Goal: Information Seeking & Learning: Learn about a topic

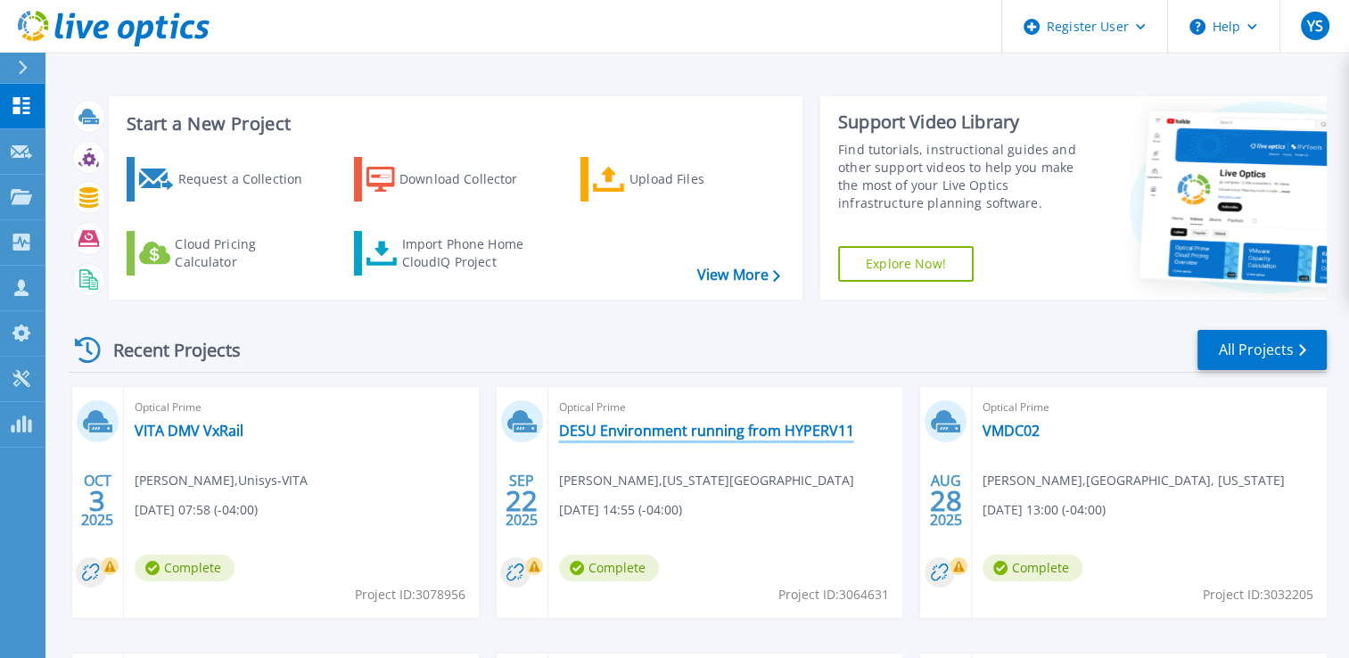
click at [637, 437] on link "DESU Environment running from HYPERV11" at bounding box center [706, 431] width 295 height 18
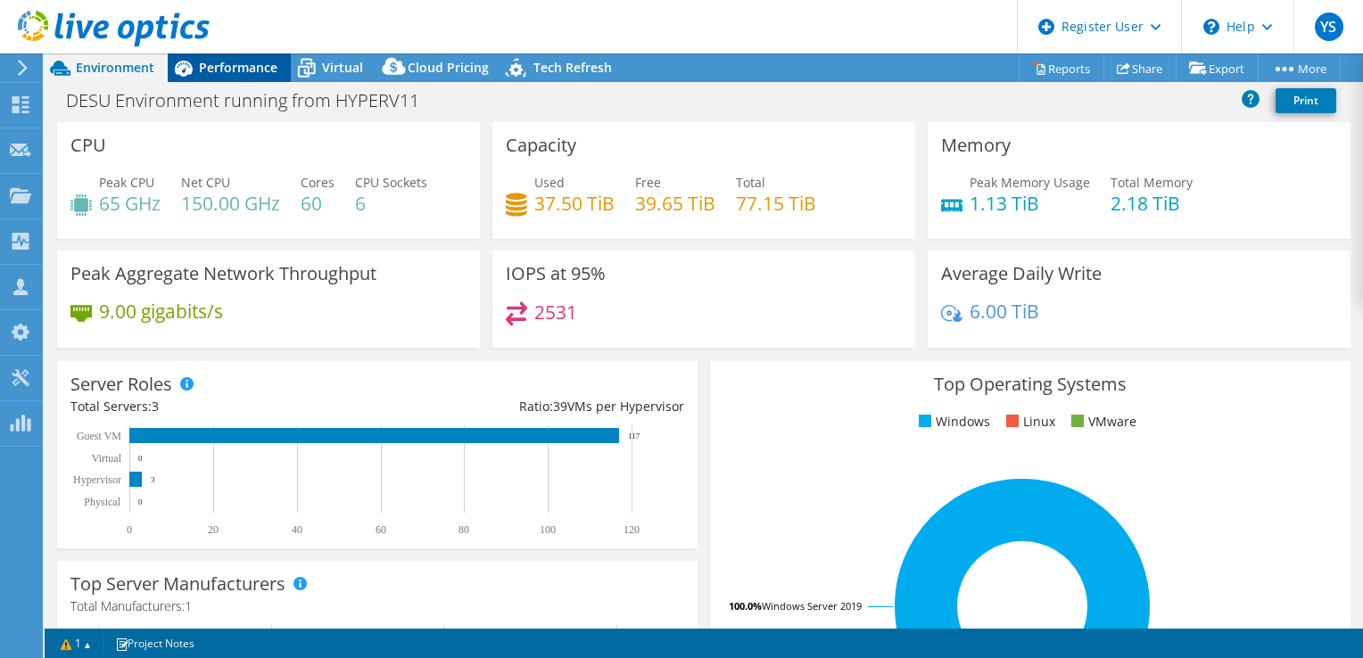
click at [253, 69] on span "Performance" at bounding box center [238, 67] width 78 height 17
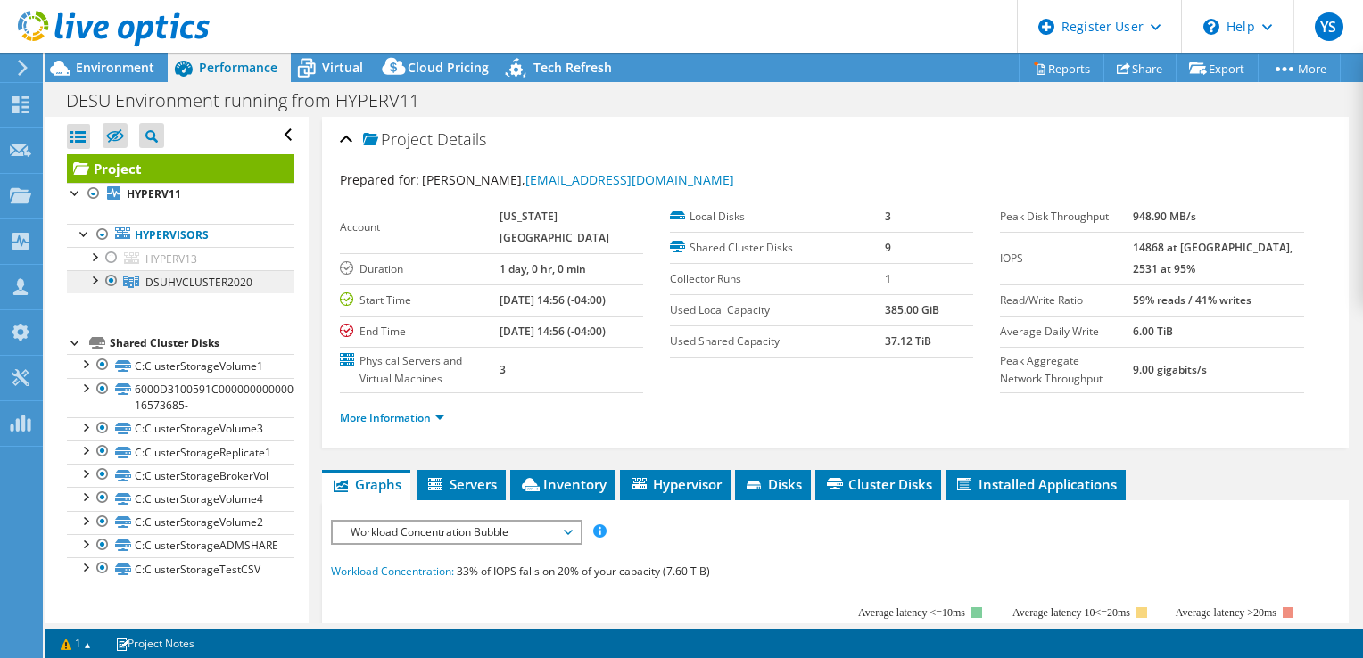
drag, startPoint x: 111, startPoint y: 260, endPoint x: 128, endPoint y: 268, distance: 18.8
click at [111, 260] on div at bounding box center [112, 257] width 18 height 21
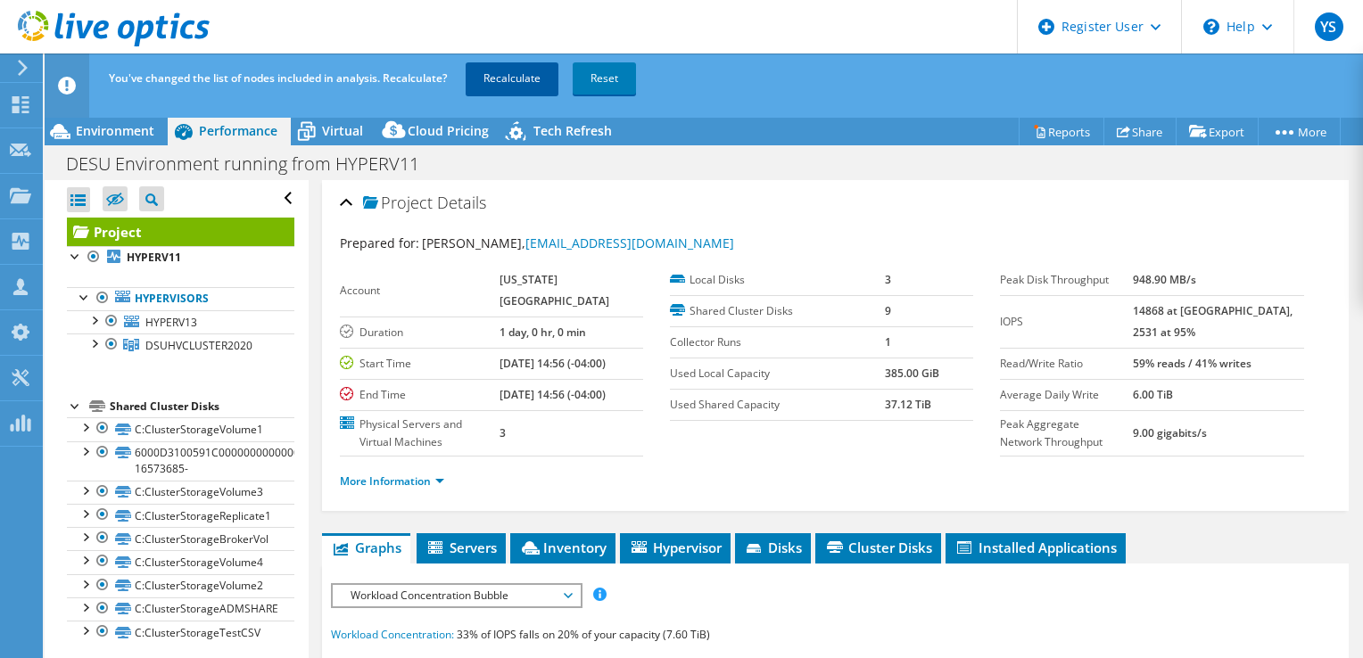
click at [506, 85] on link "Recalculate" at bounding box center [512, 78] width 93 height 32
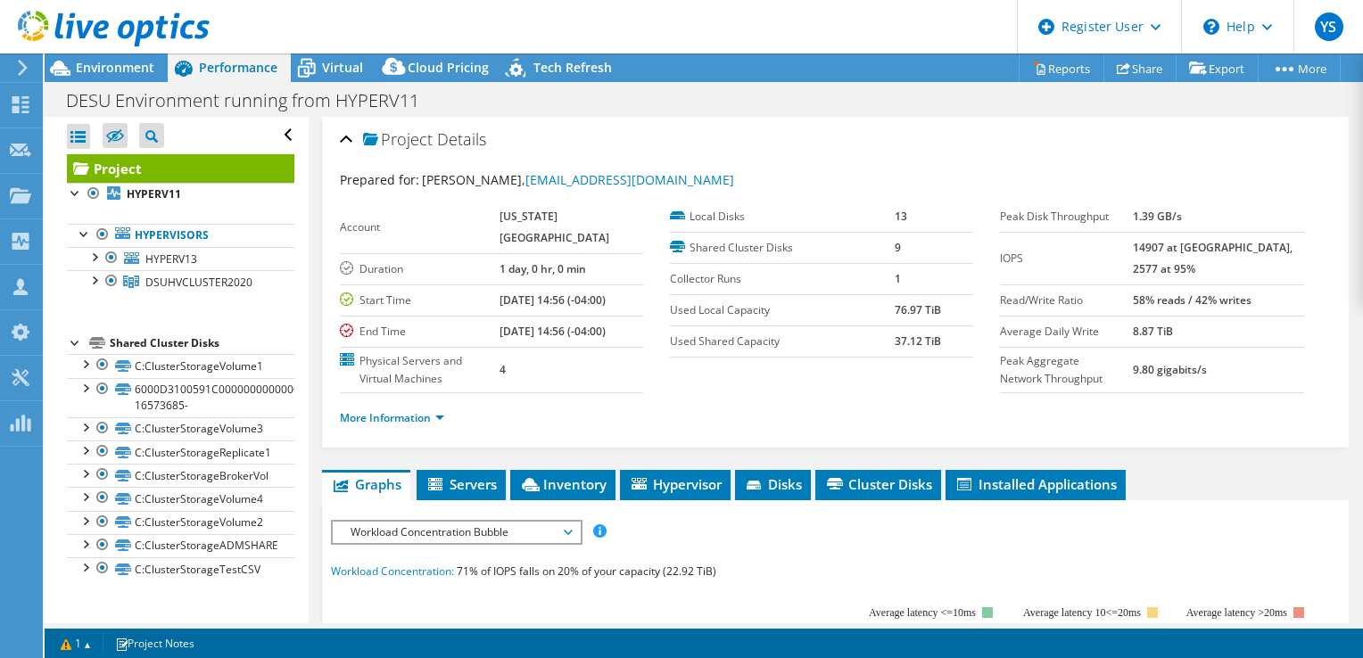
click at [713, 443] on div "More Information" at bounding box center [835, 418] width 991 height 50
click at [119, 73] on span "Environment" at bounding box center [115, 67] width 78 height 17
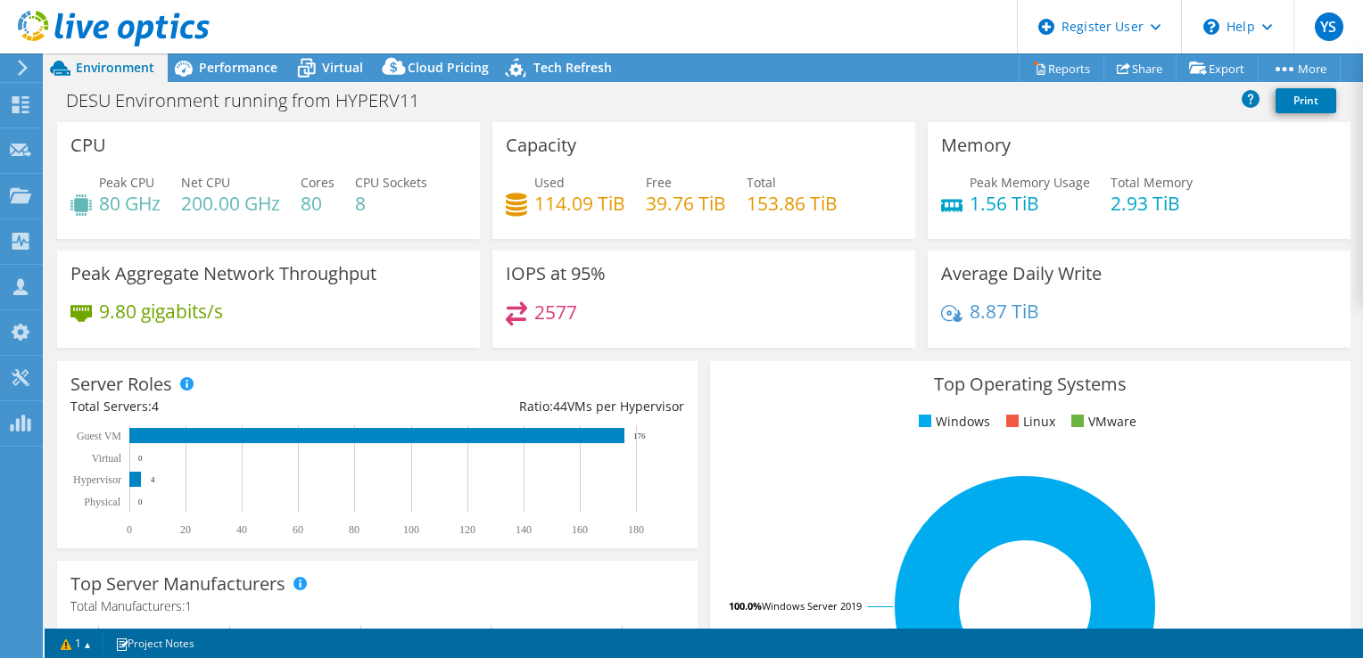
click at [480, 112] on div "DESU Environment running from HYPERV11 Print" at bounding box center [704, 100] width 1318 height 33
click at [250, 77] on div "Performance" at bounding box center [229, 68] width 123 height 29
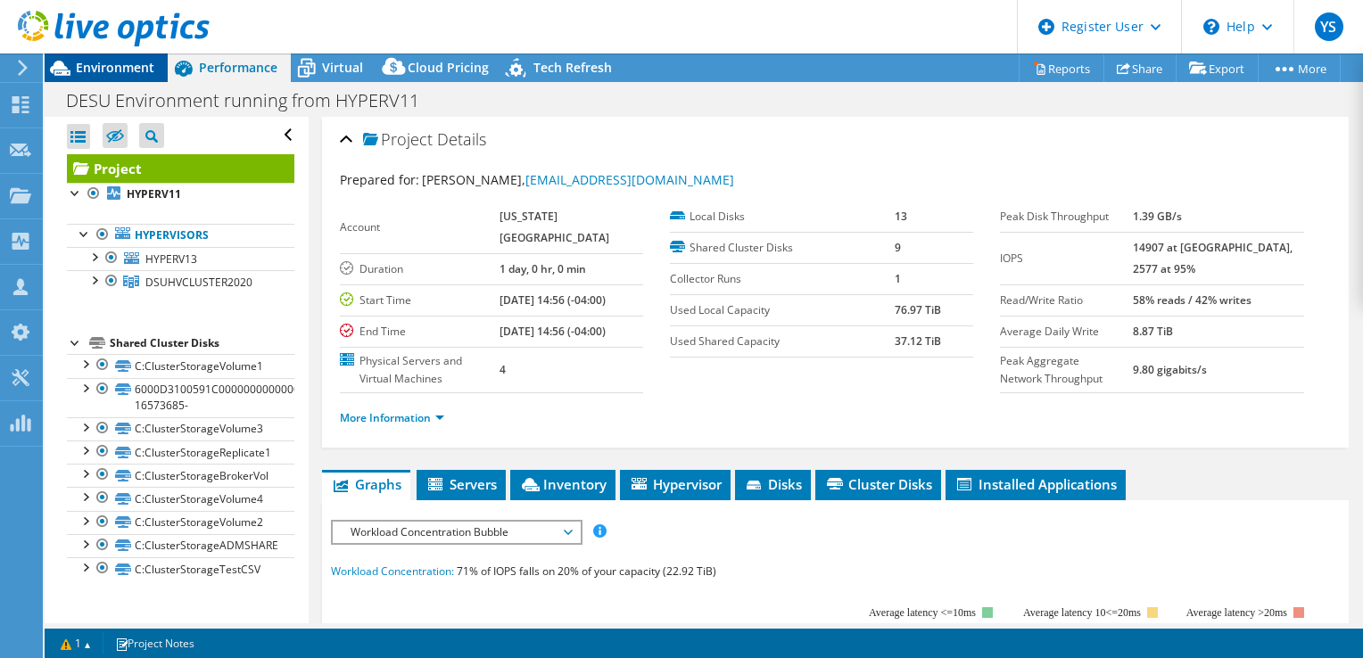
click at [148, 68] on span "Environment" at bounding box center [115, 67] width 78 height 17
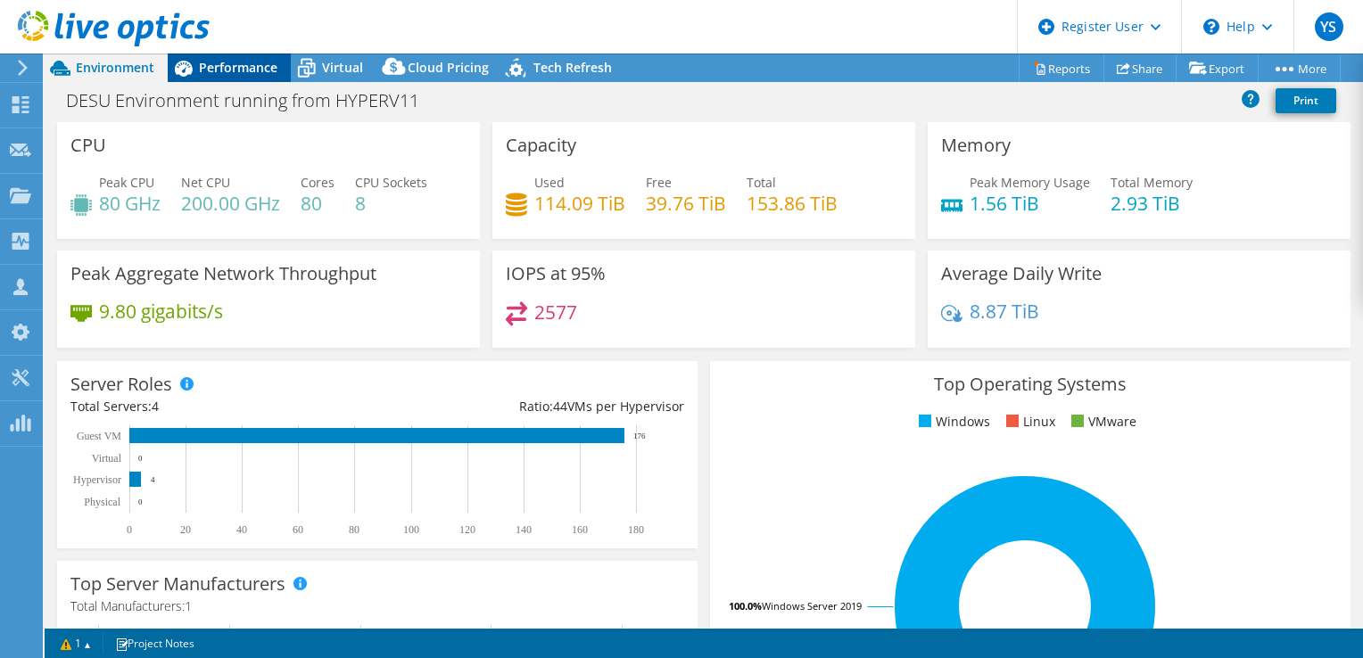
click at [232, 69] on span "Performance" at bounding box center [238, 67] width 78 height 17
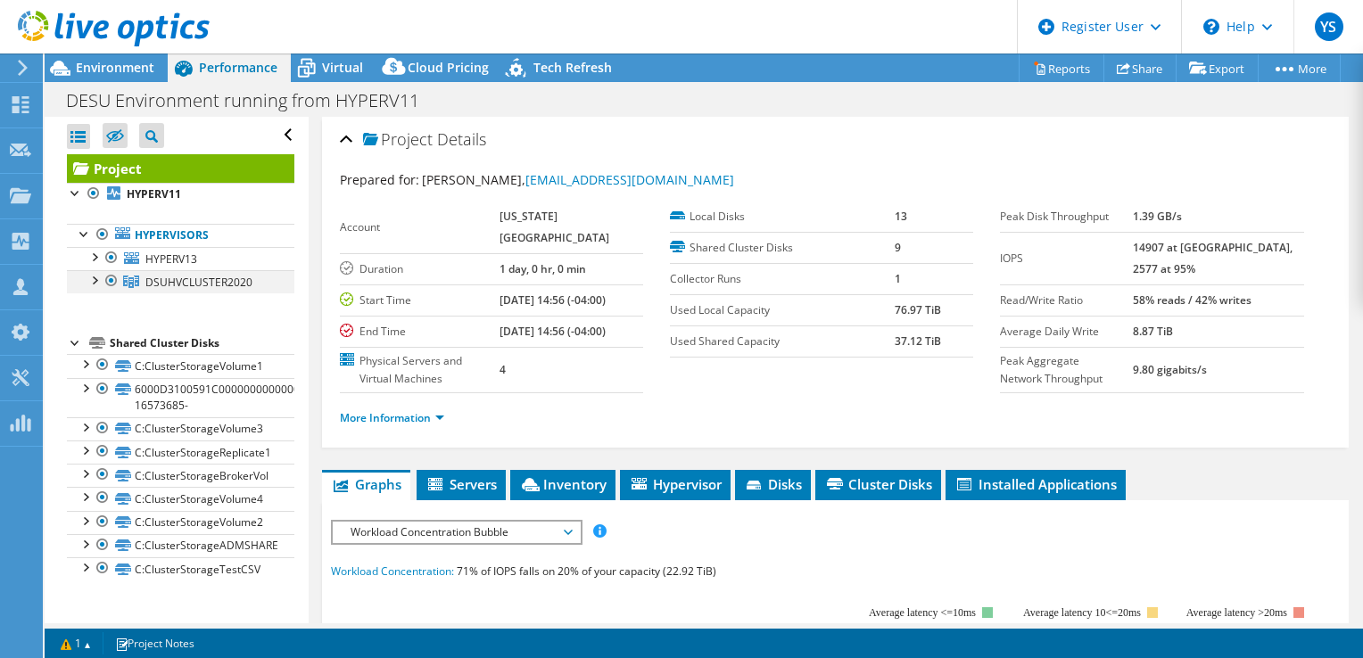
click at [95, 276] on div at bounding box center [94, 279] width 18 height 18
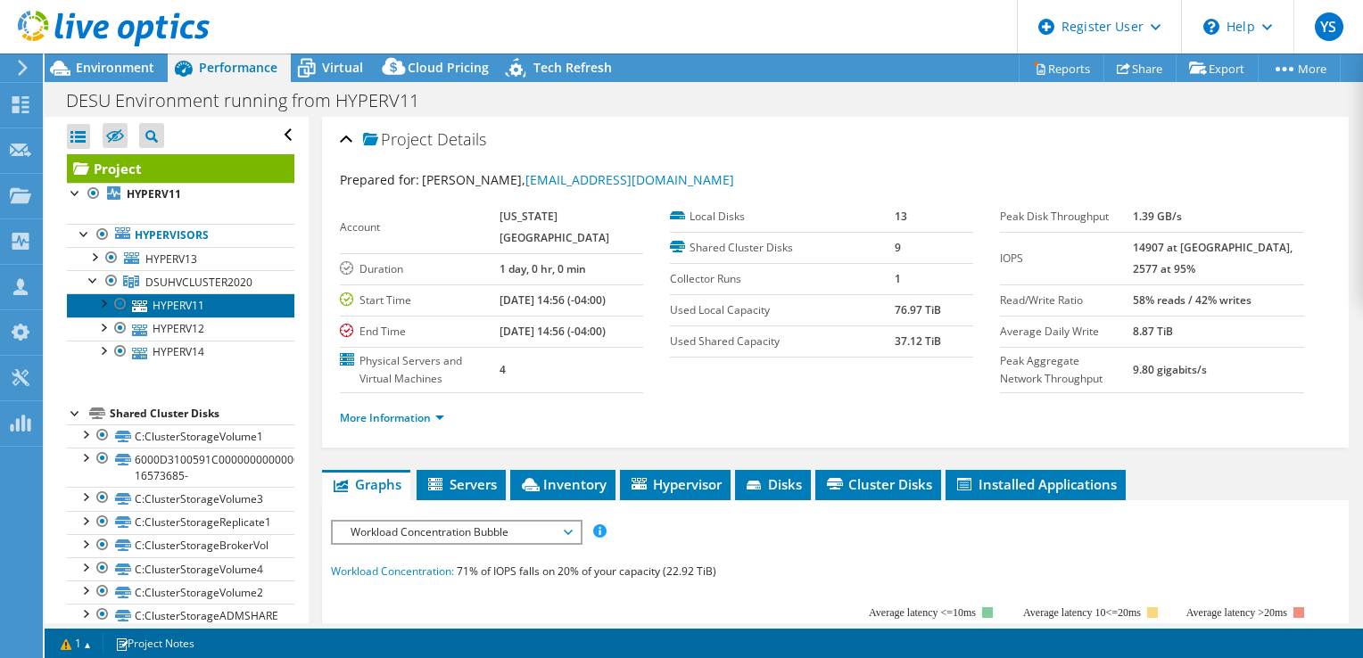
click at [177, 306] on link "HYPERV11" at bounding box center [180, 304] width 227 height 23
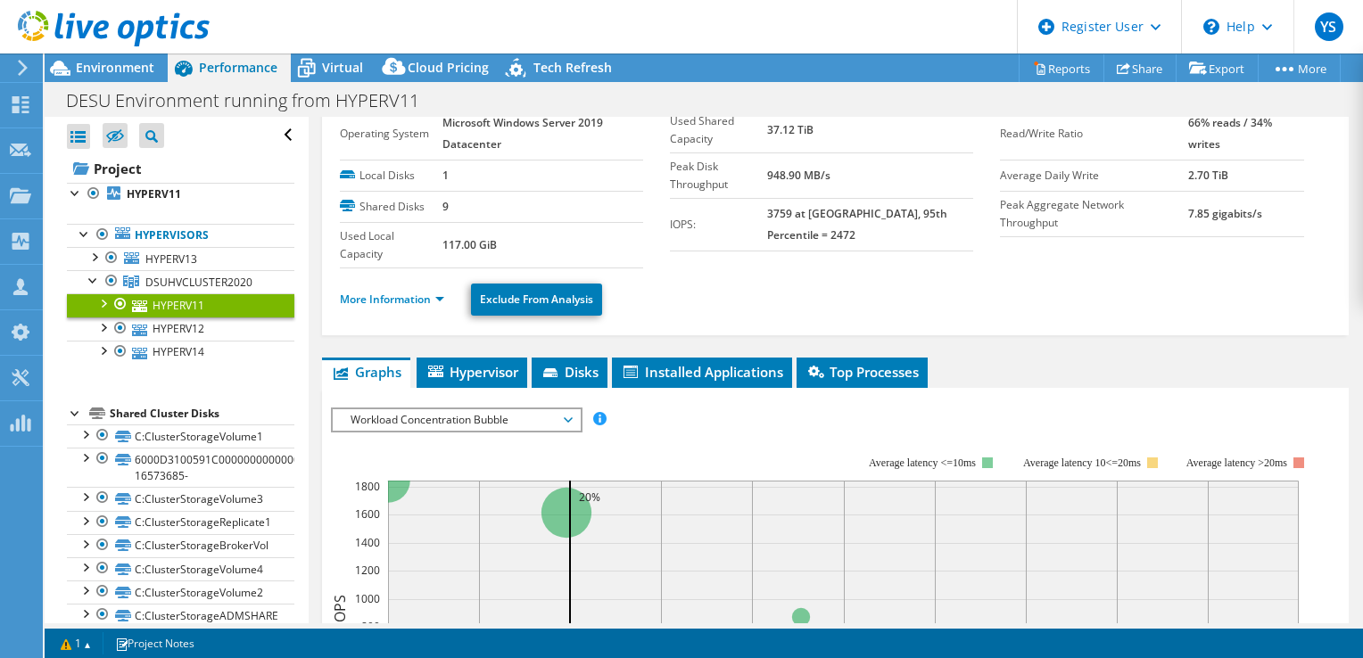
scroll to position [89, 0]
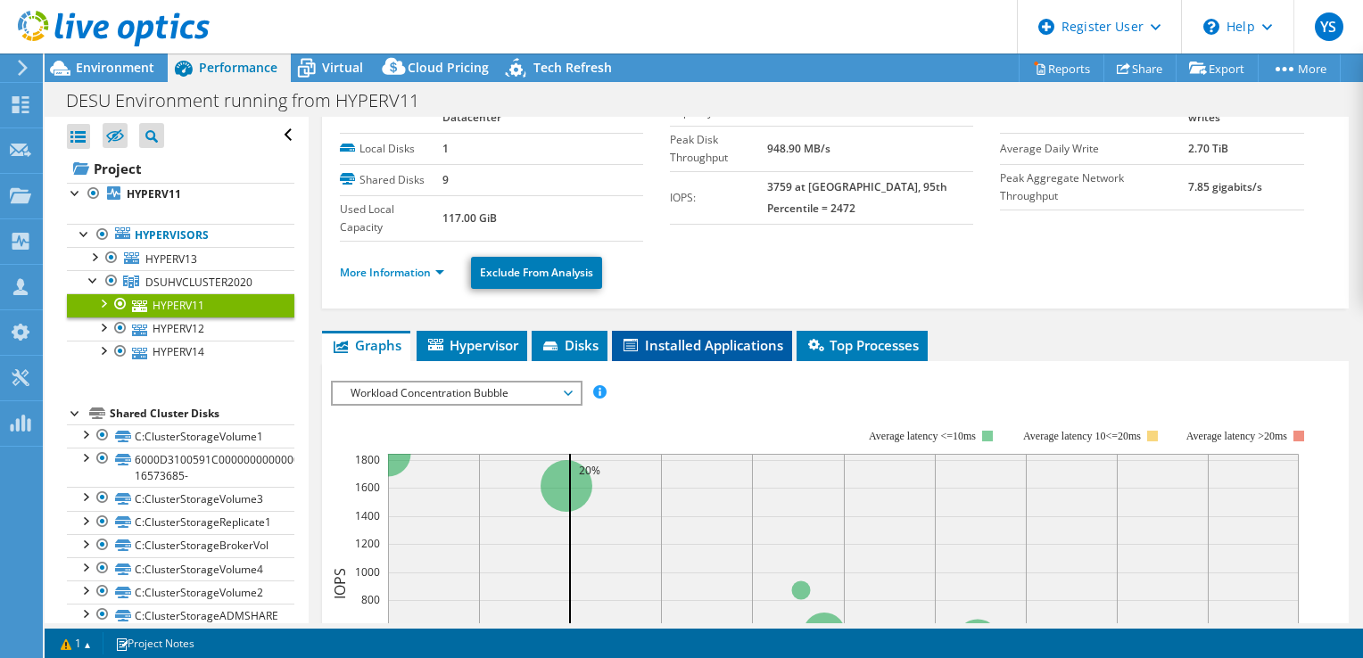
click at [650, 346] on span "Installed Applications" at bounding box center [702, 345] width 162 height 18
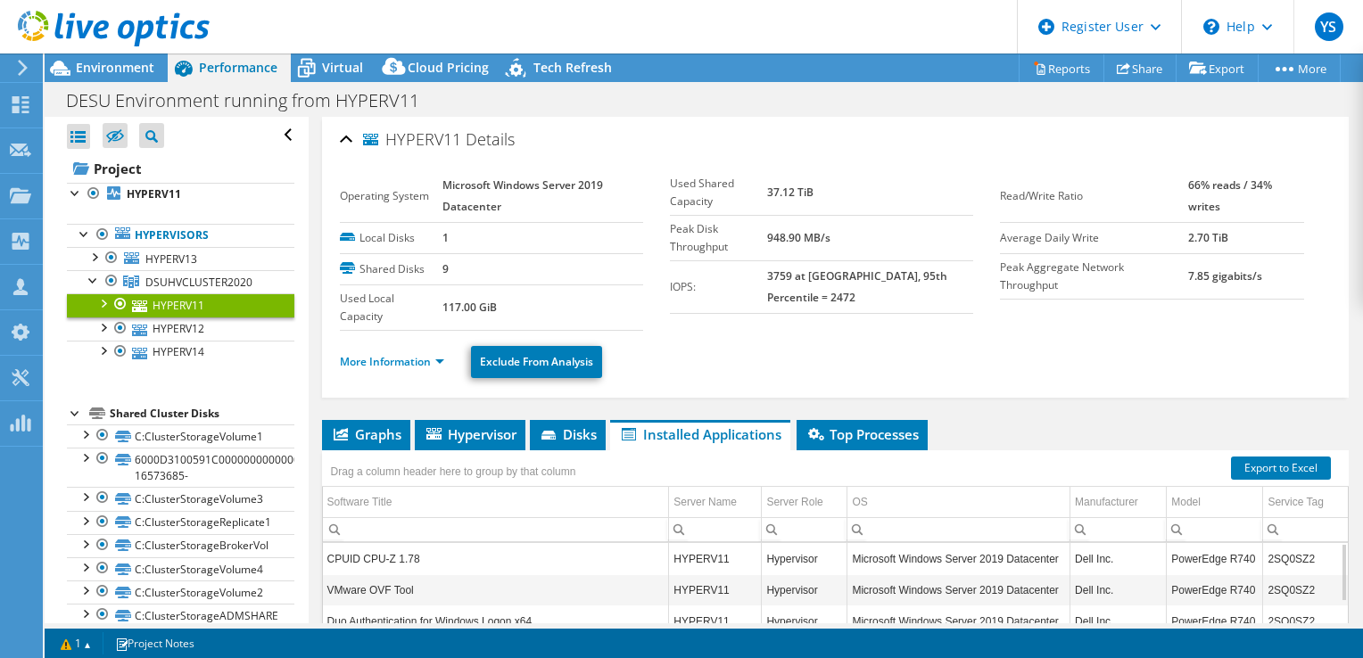
scroll to position [0, 0]
drag, startPoint x: 1303, startPoint y: 557, endPoint x: 1250, endPoint y: 565, distance: 54.0
click at [1250, 565] on tr "CPUID CPU-Z 1.78 HYPERV11 Hypervisor Microsoft Windows Server 2019 Datacenter D…" at bounding box center [835, 558] width 1025 height 31
copy tr "2SQ0SZ2"
click at [1273, 559] on td "2SQ0SZ2" at bounding box center [1305, 558] width 85 height 31
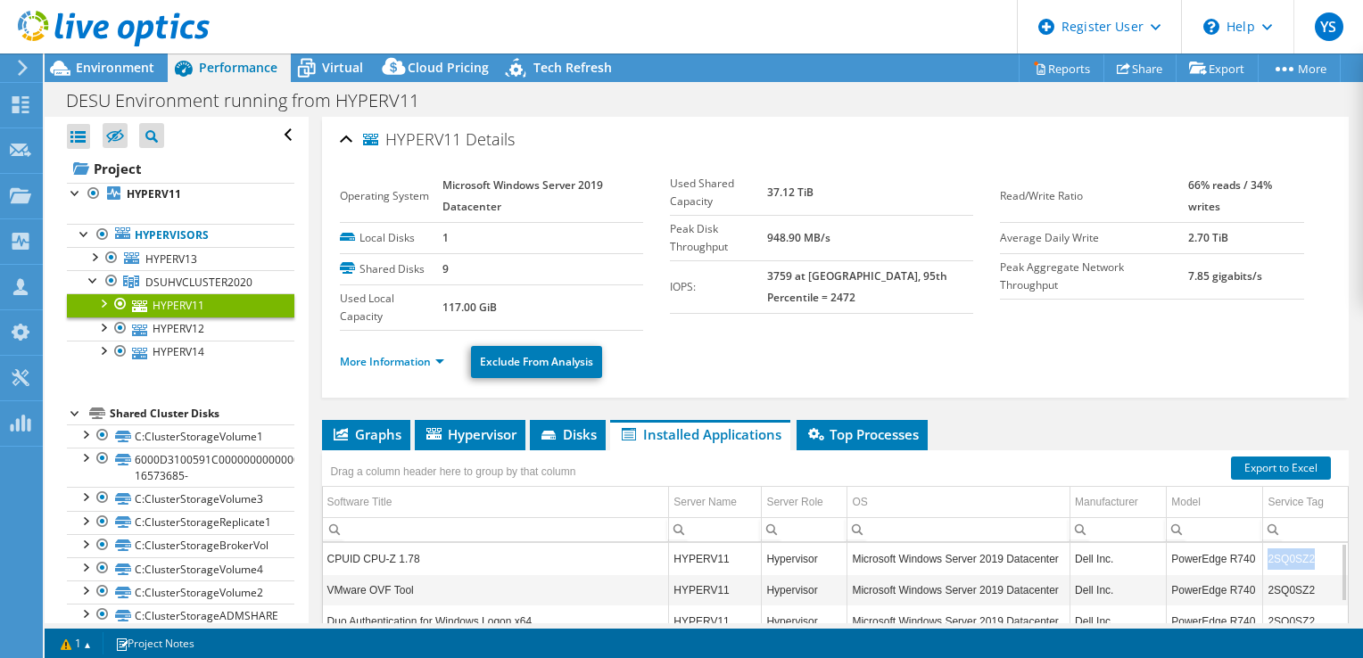
drag, startPoint x: 1256, startPoint y: 552, endPoint x: 1313, endPoint y: 552, distance: 57.1
click at [1313, 552] on td "2SQ0SZ2" at bounding box center [1305, 558] width 85 height 31
copy td "2SQ0SZ2"
click at [318, 75] on icon at bounding box center [306, 68] width 31 height 31
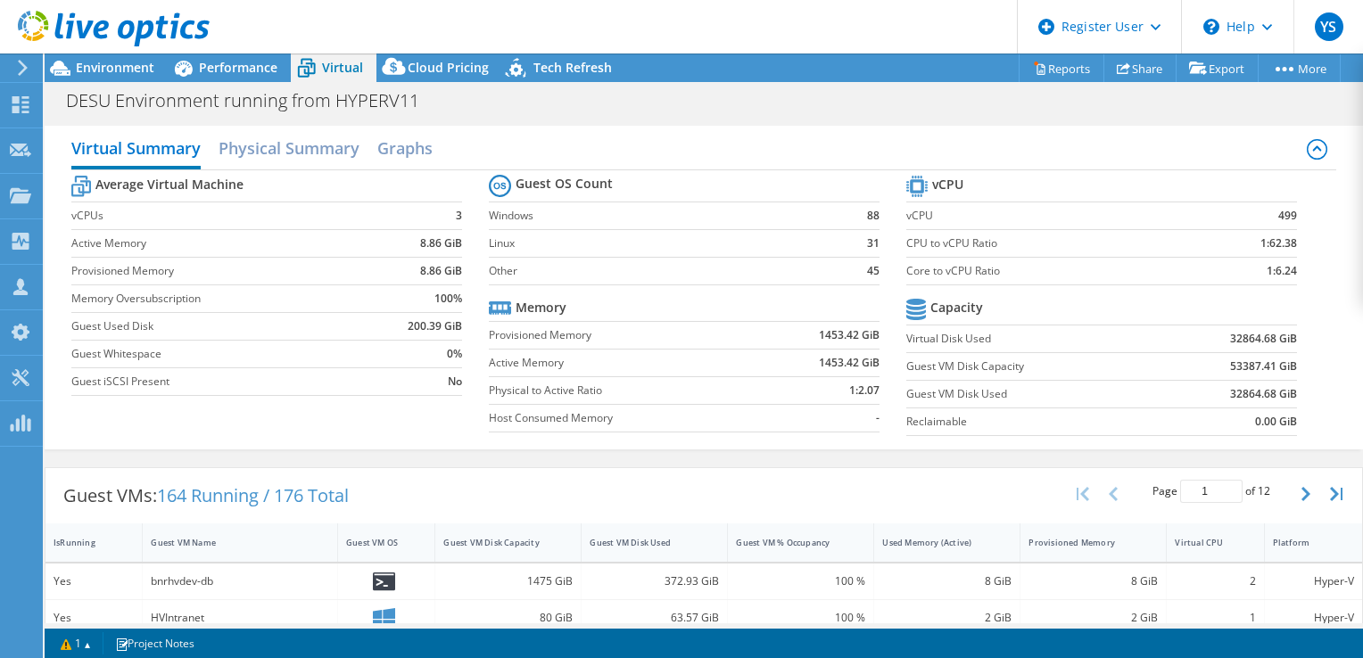
scroll to position [271, 0]
click at [139, 70] on span "Environment" at bounding box center [115, 67] width 78 height 17
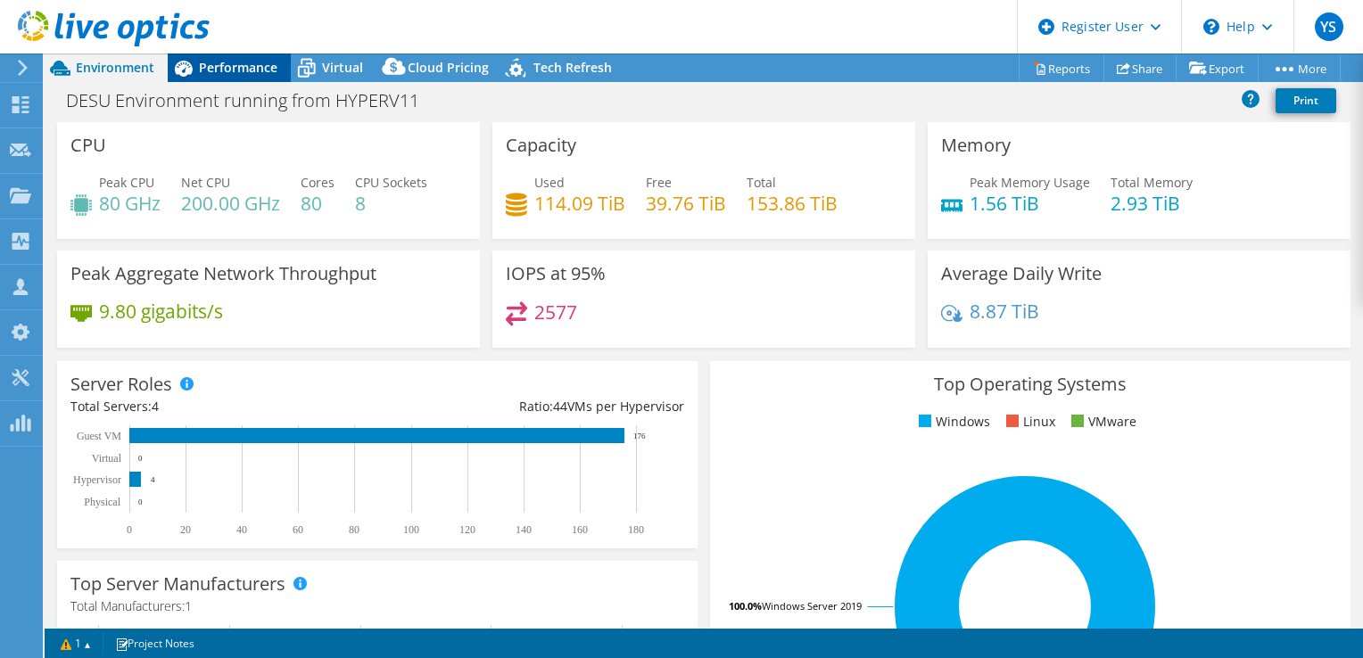
click at [248, 78] on div "Performance" at bounding box center [229, 68] width 123 height 29
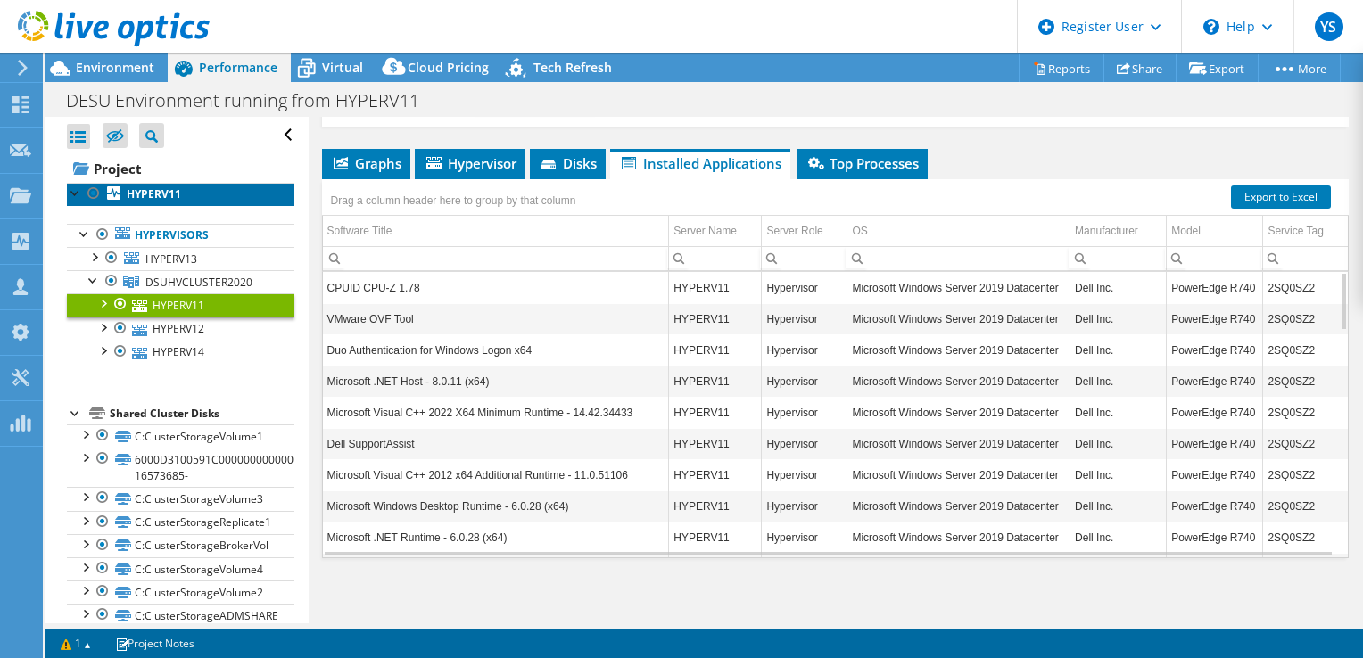
click at [157, 190] on b "HYPERV11" at bounding box center [154, 193] width 54 height 15
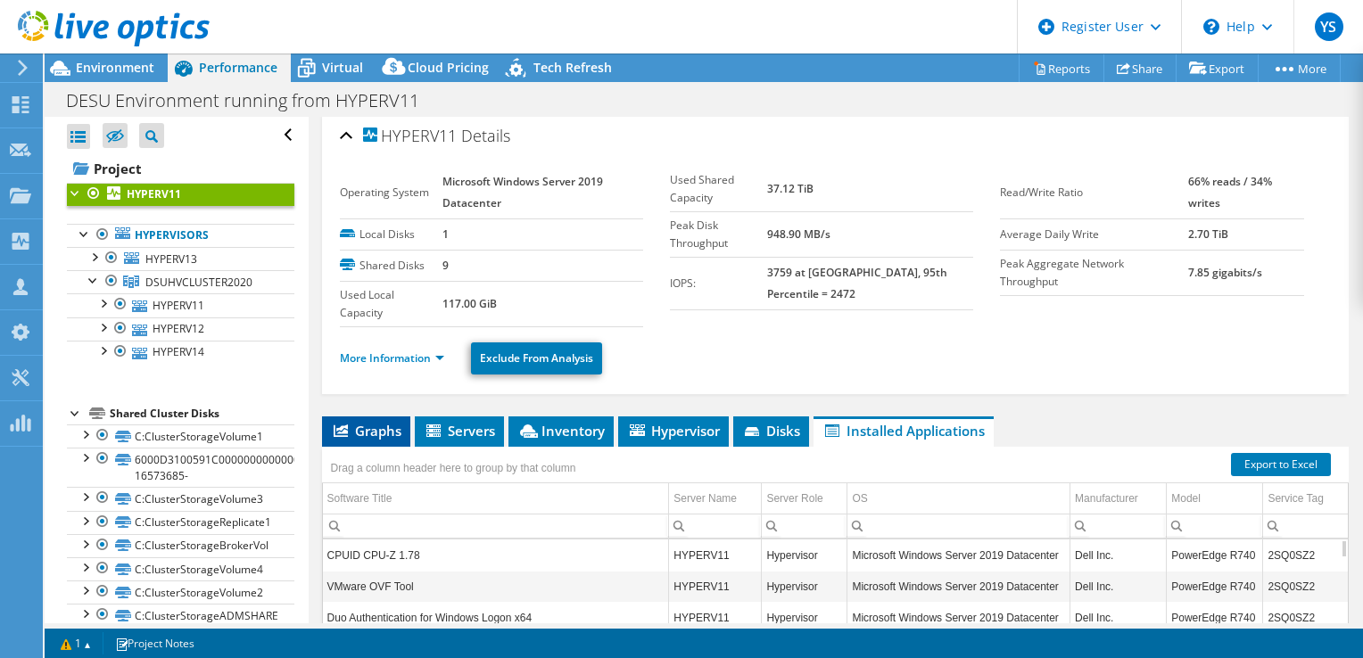
click at [384, 428] on span "Graphs" at bounding box center [366, 431] width 70 height 18
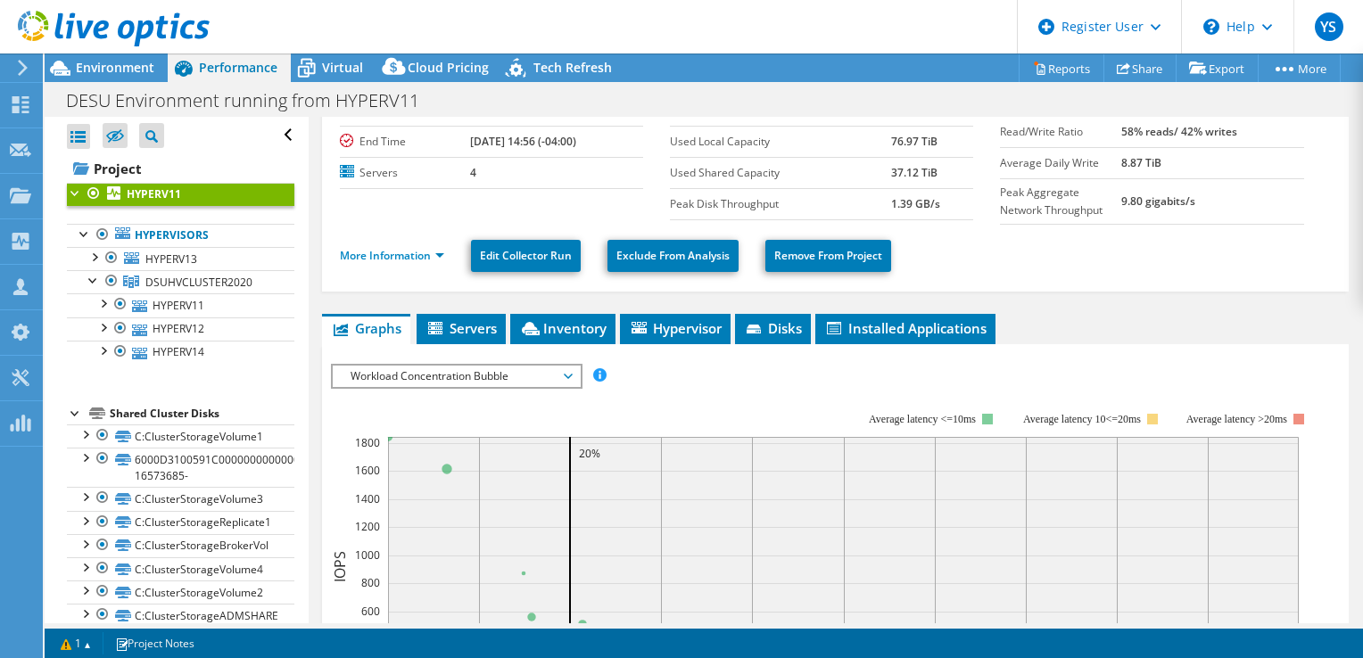
scroll to position [182, 0]
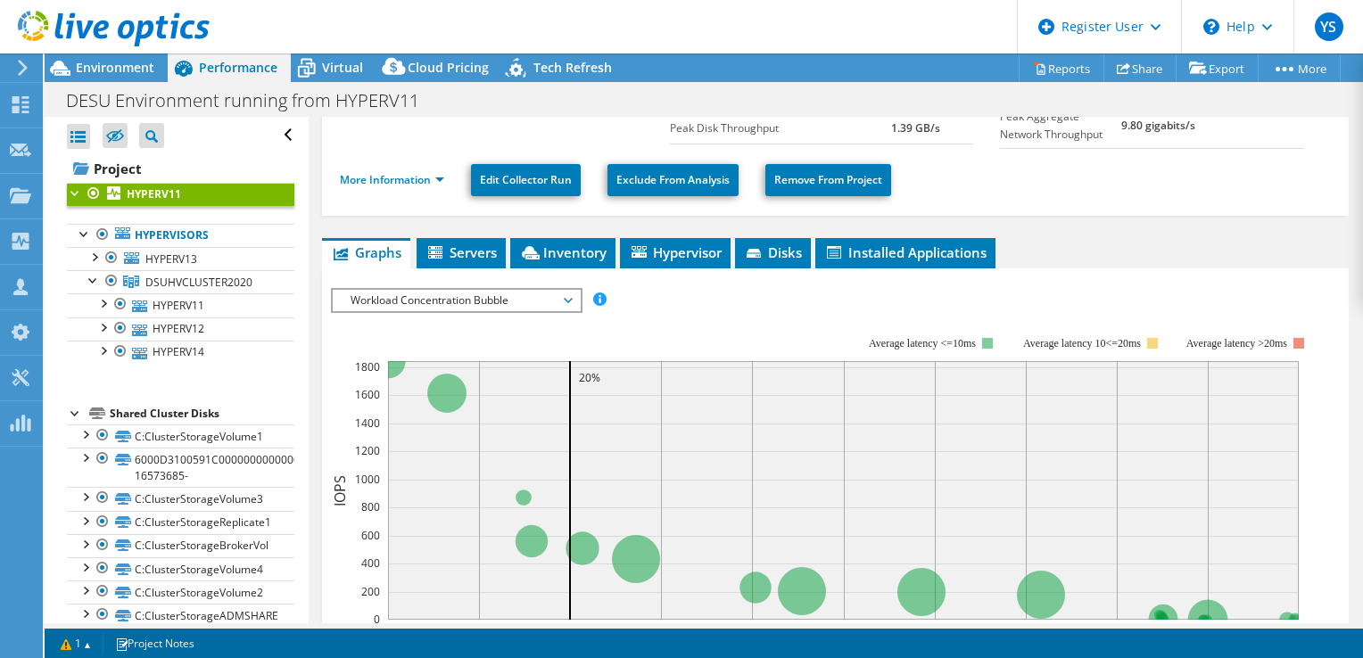
click at [449, 290] on span "Workload Concentration Bubble" at bounding box center [456, 300] width 229 height 21
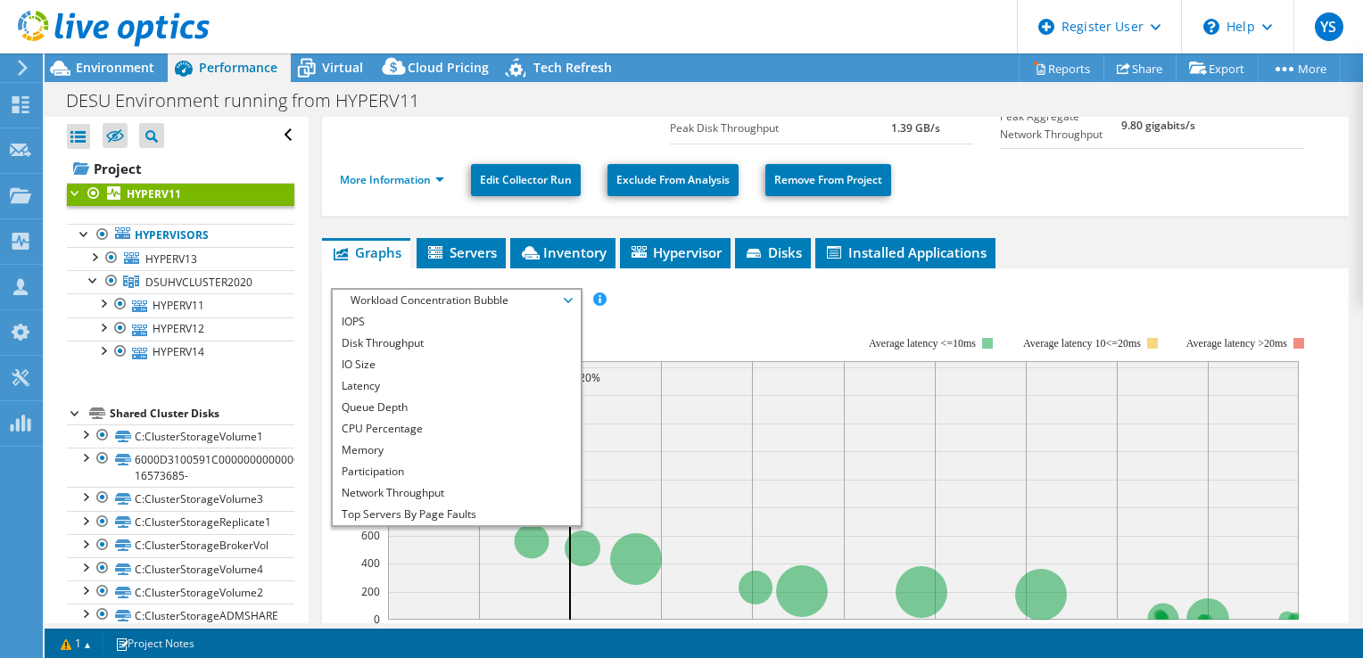
click at [719, 347] on rect at bounding box center [822, 490] width 982 height 357
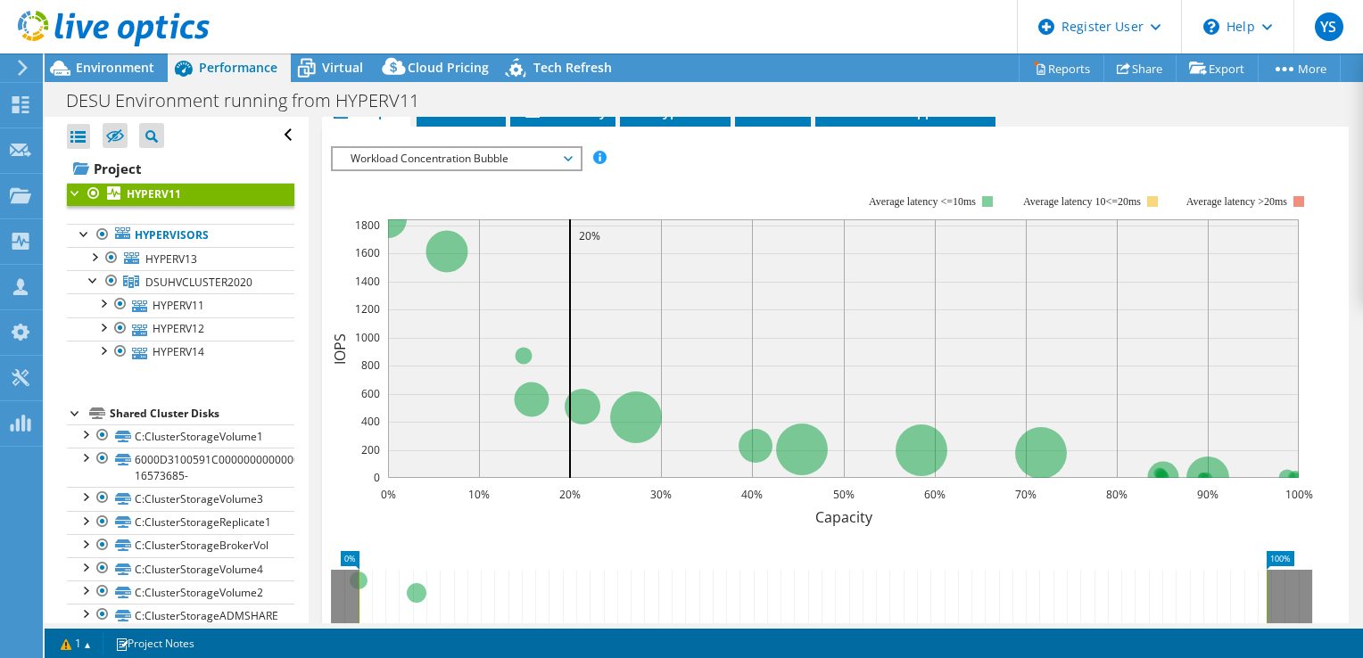
scroll to position [271, 0]
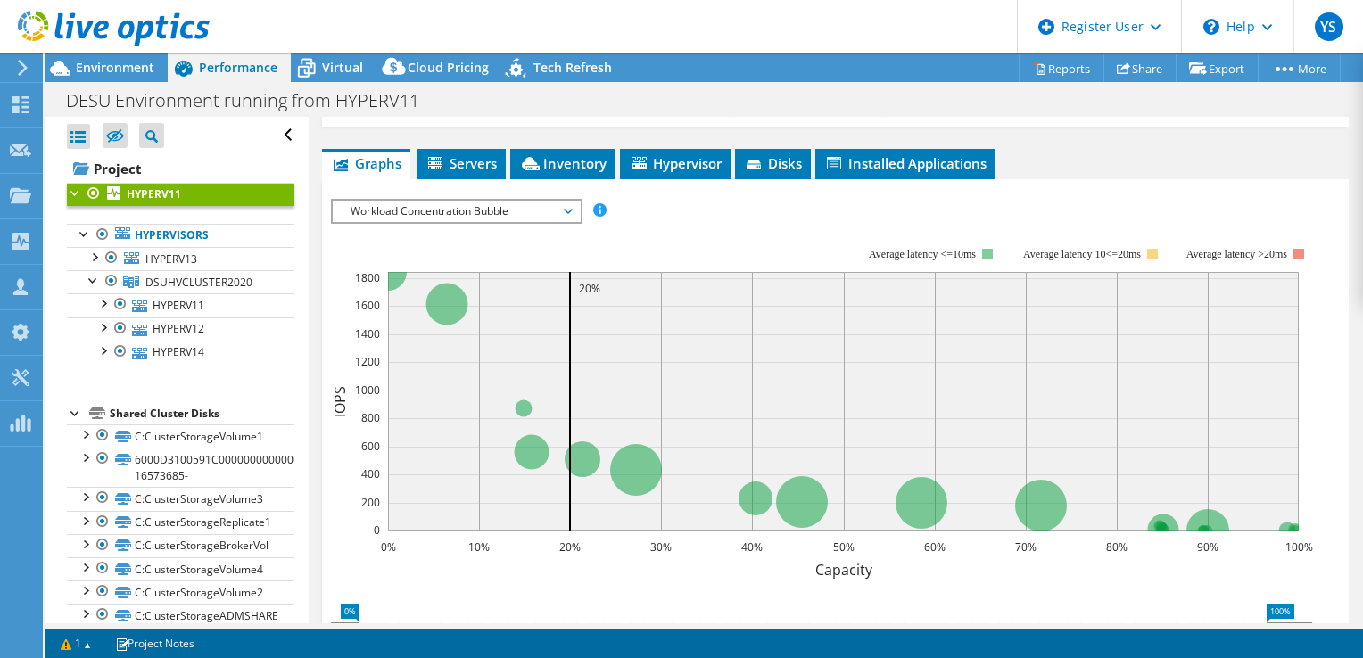
click at [469, 207] on span "Workload Concentration Bubble" at bounding box center [456, 211] width 229 height 21
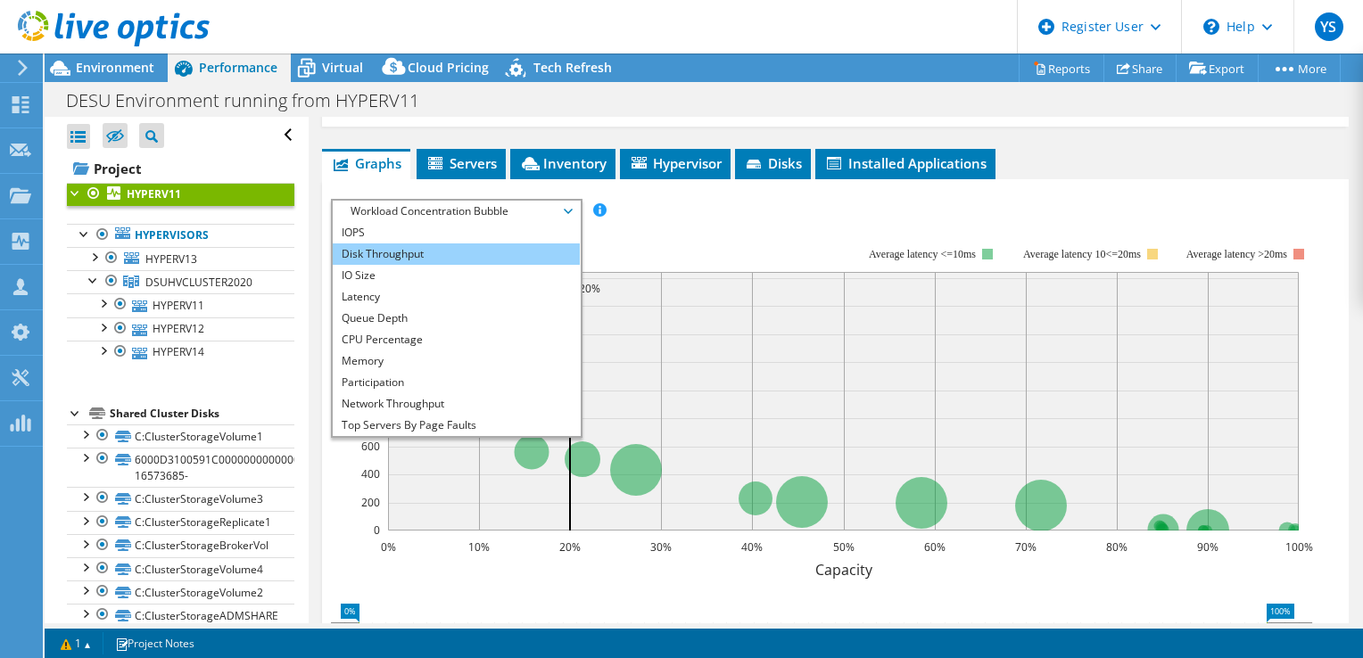
click at [408, 243] on li "Disk Throughput" at bounding box center [456, 253] width 247 height 21
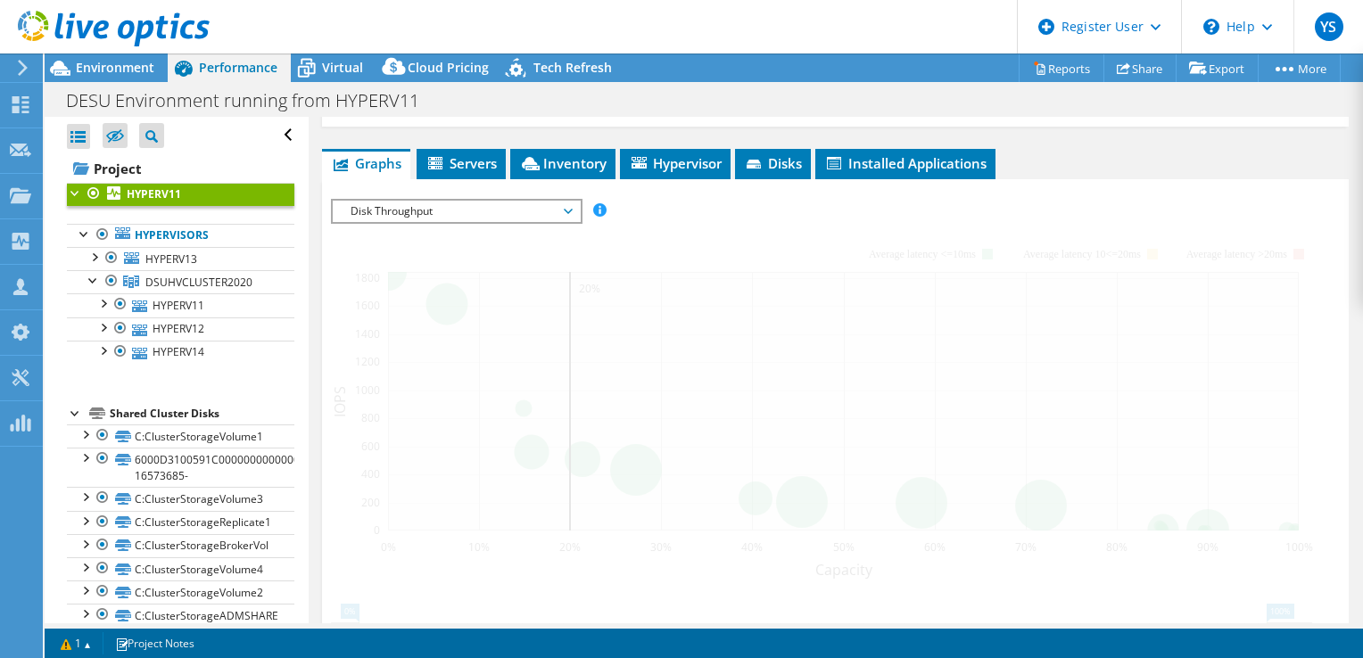
click at [423, 216] on span "Disk Throughput" at bounding box center [456, 211] width 229 height 21
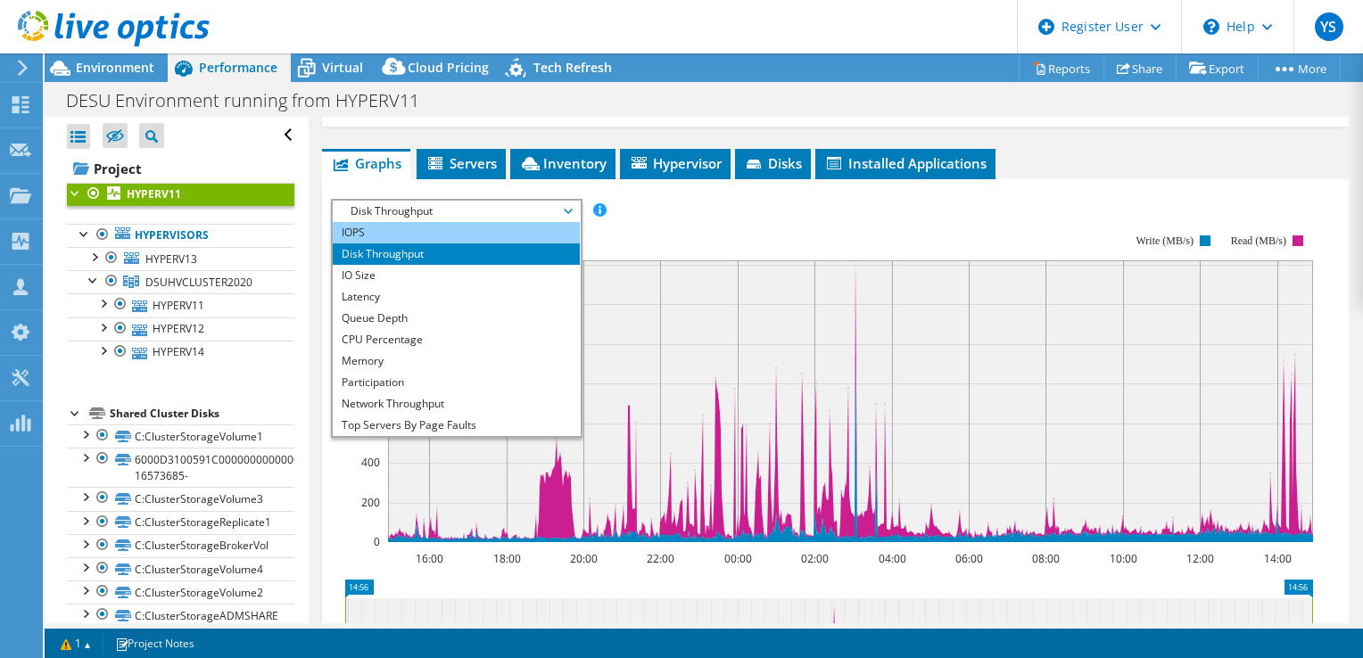
click at [425, 229] on li "IOPS" at bounding box center [456, 232] width 247 height 21
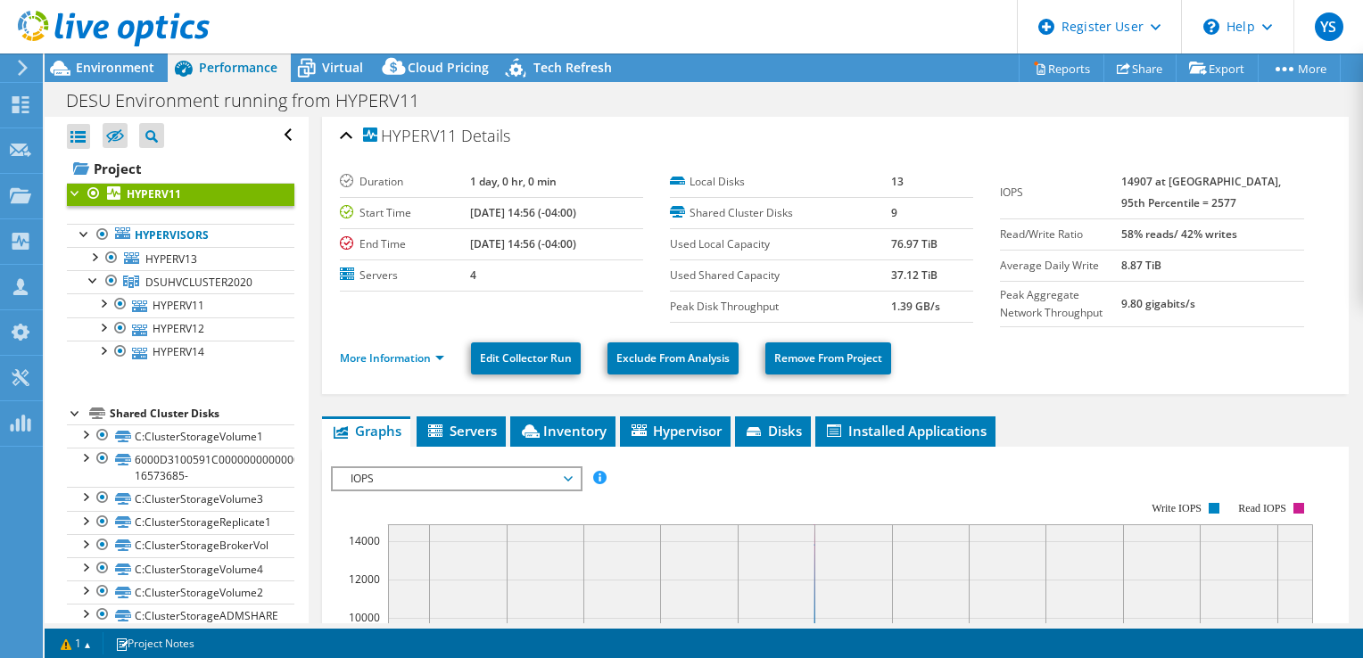
drag, startPoint x: 527, startPoint y: 483, endPoint x: 521, endPoint y: 474, distance: 10.9
click at [527, 483] on span "IOPS" at bounding box center [456, 478] width 229 height 21
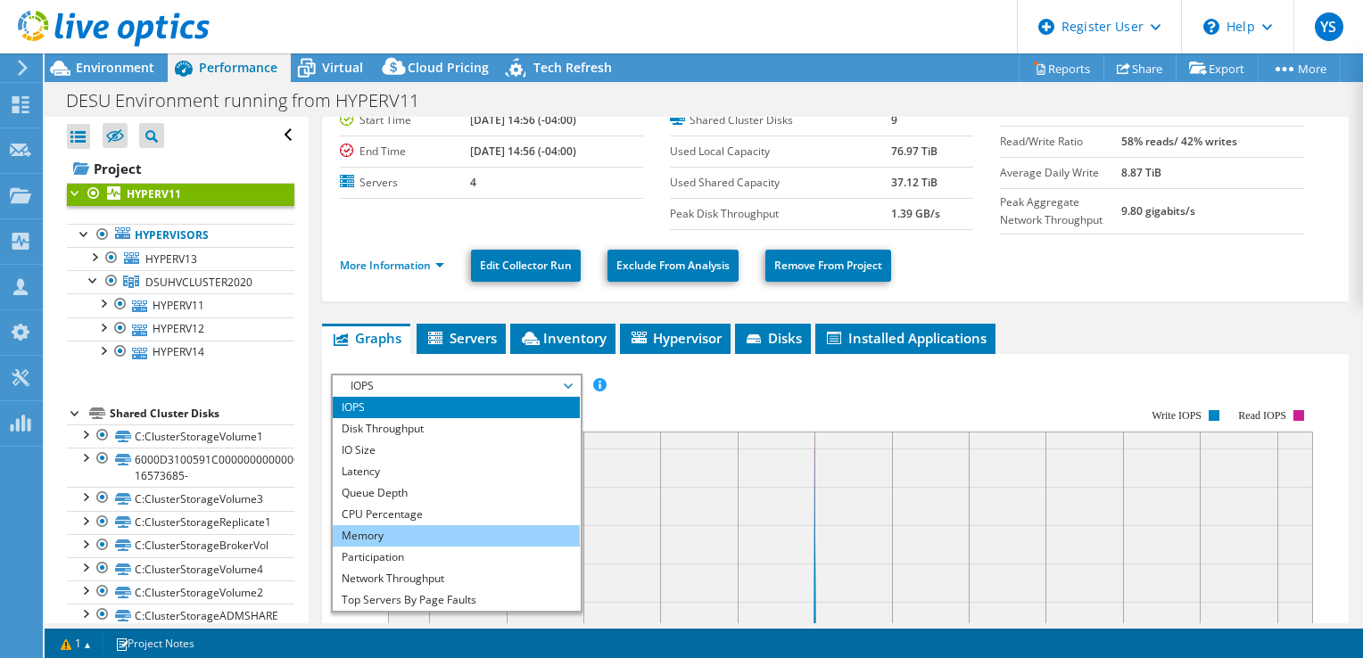
scroll to position [182, 0]
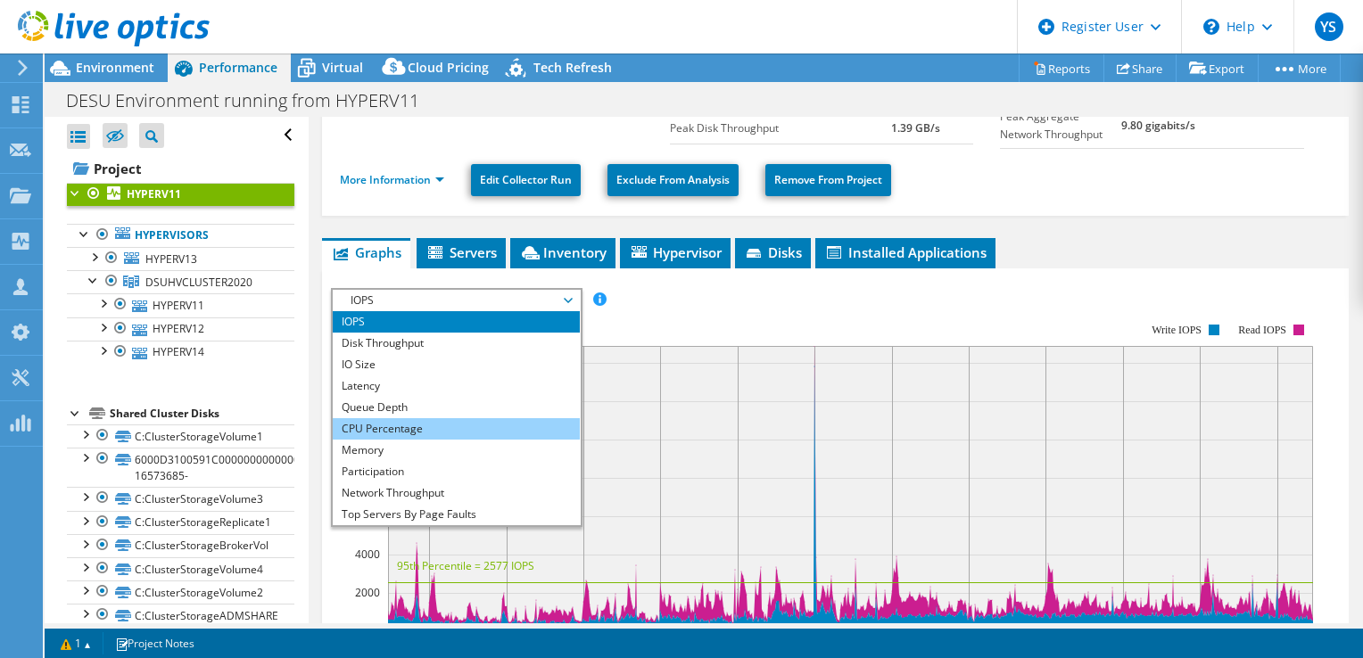
click at [381, 426] on li "CPU Percentage" at bounding box center [456, 428] width 247 height 21
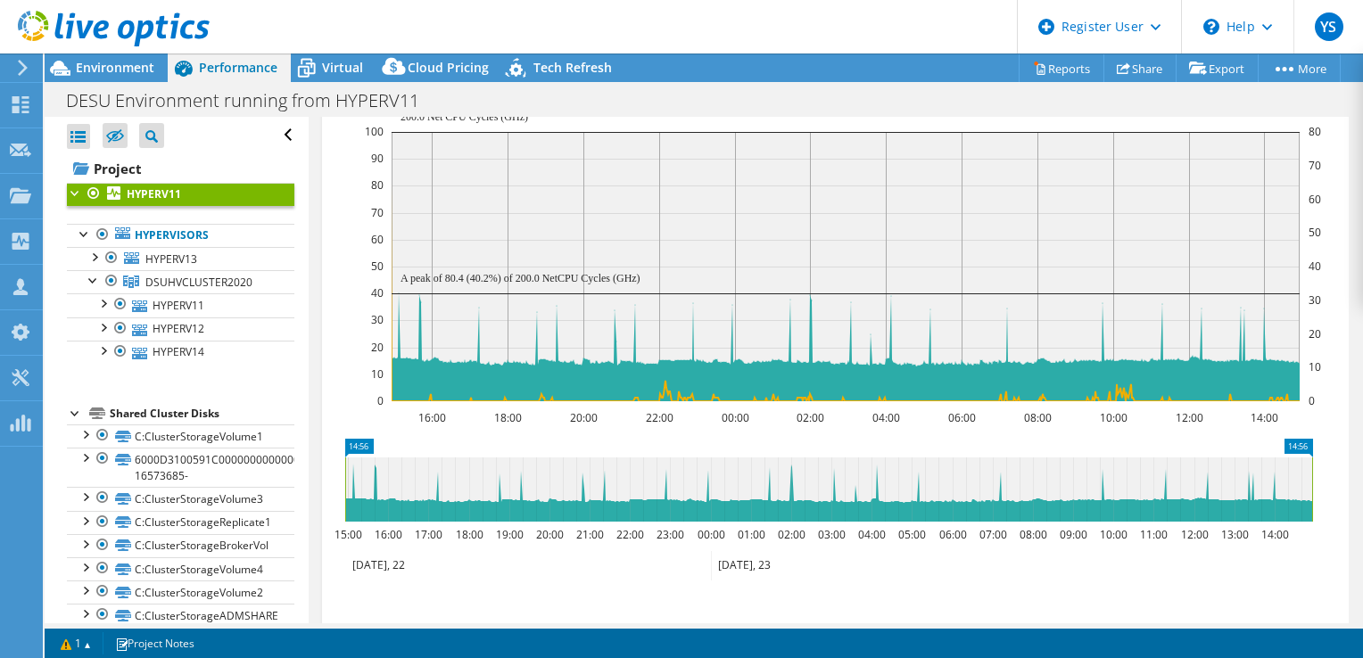
scroll to position [450, 0]
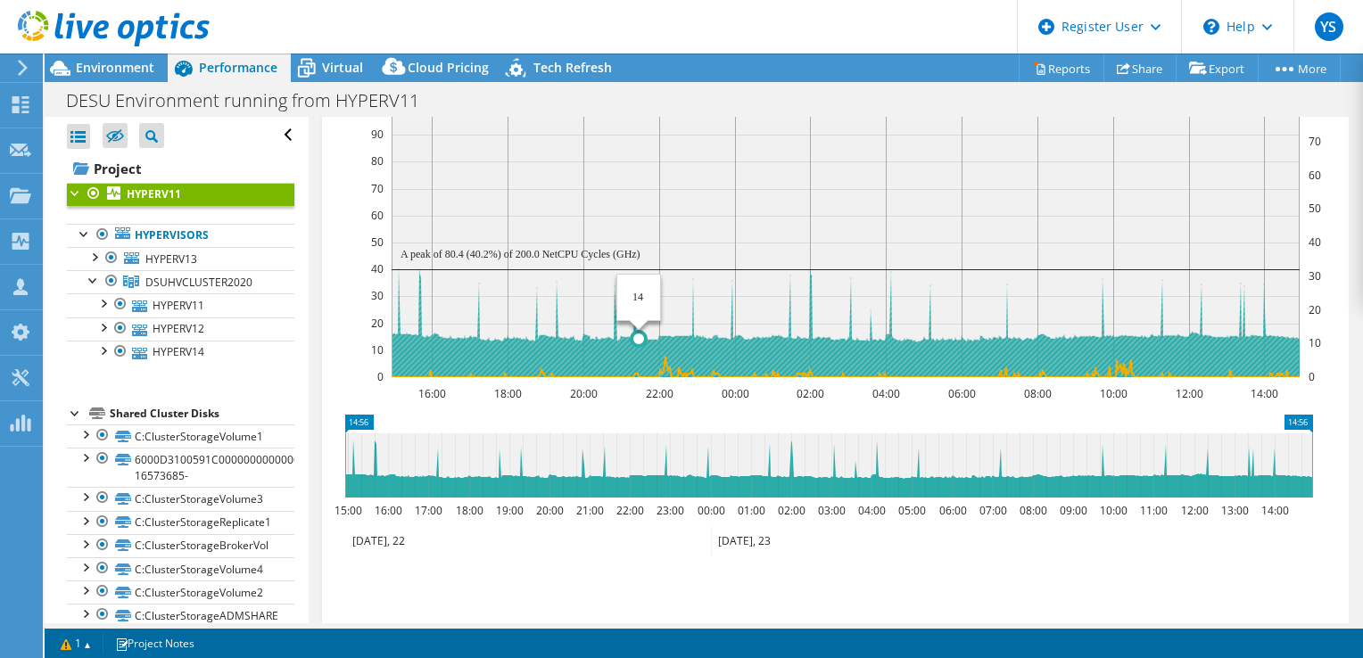
click at [637, 276] on rect at bounding box center [846, 242] width 908 height 269
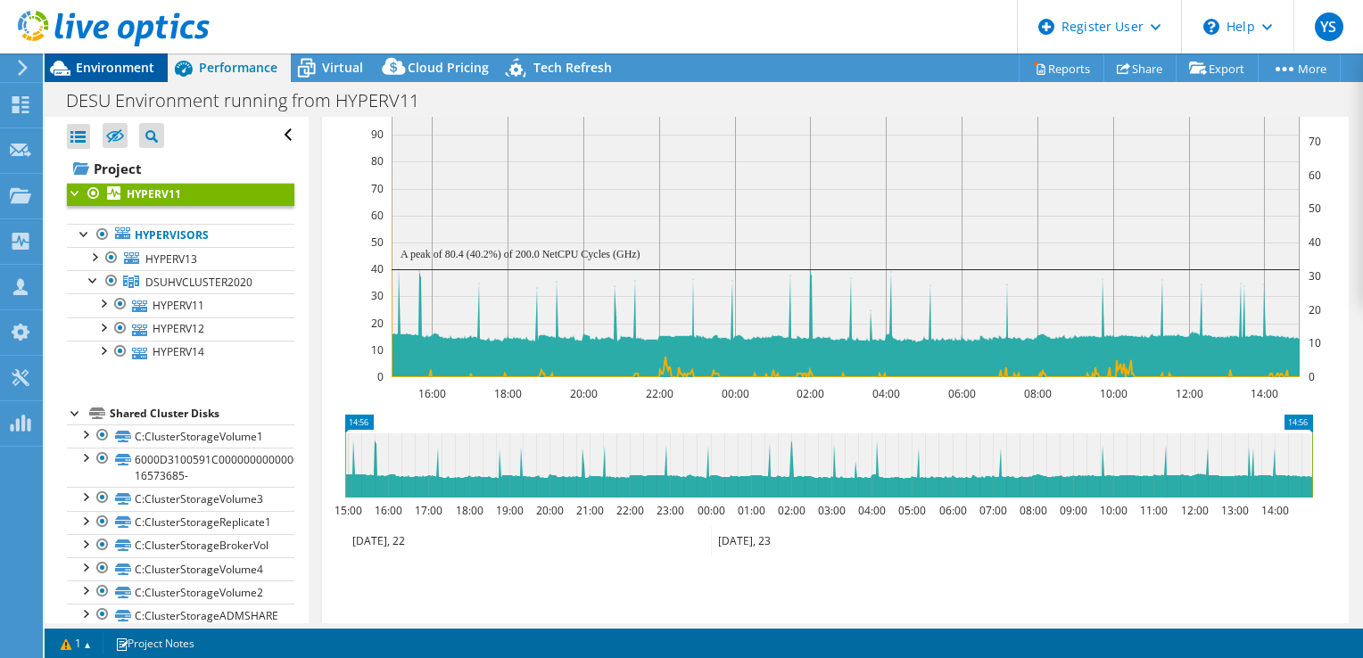
click at [112, 65] on span "Environment" at bounding box center [115, 67] width 78 height 17
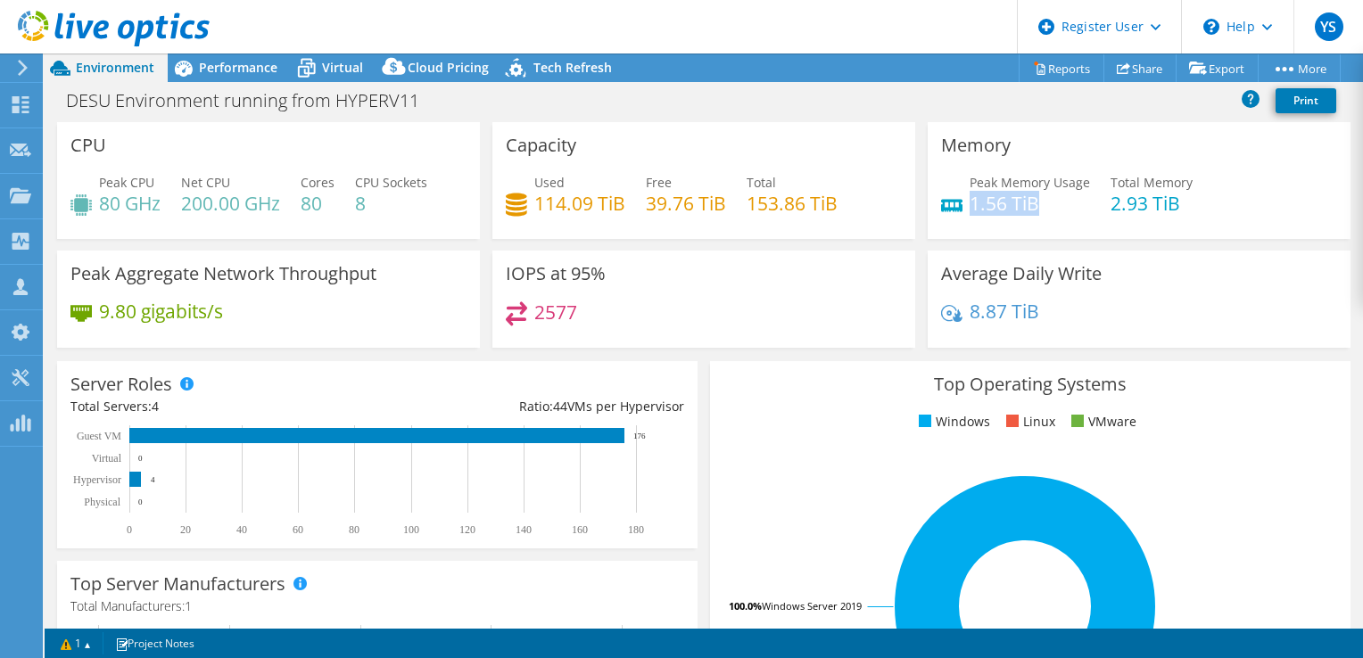
drag, startPoint x: 963, startPoint y: 215, endPoint x: 1025, endPoint y: 210, distance: 61.7
click at [1025, 210] on h4 "1.56 TiB" at bounding box center [1029, 204] width 120 height 20
click at [260, 70] on span "Performance" at bounding box center [238, 67] width 78 height 17
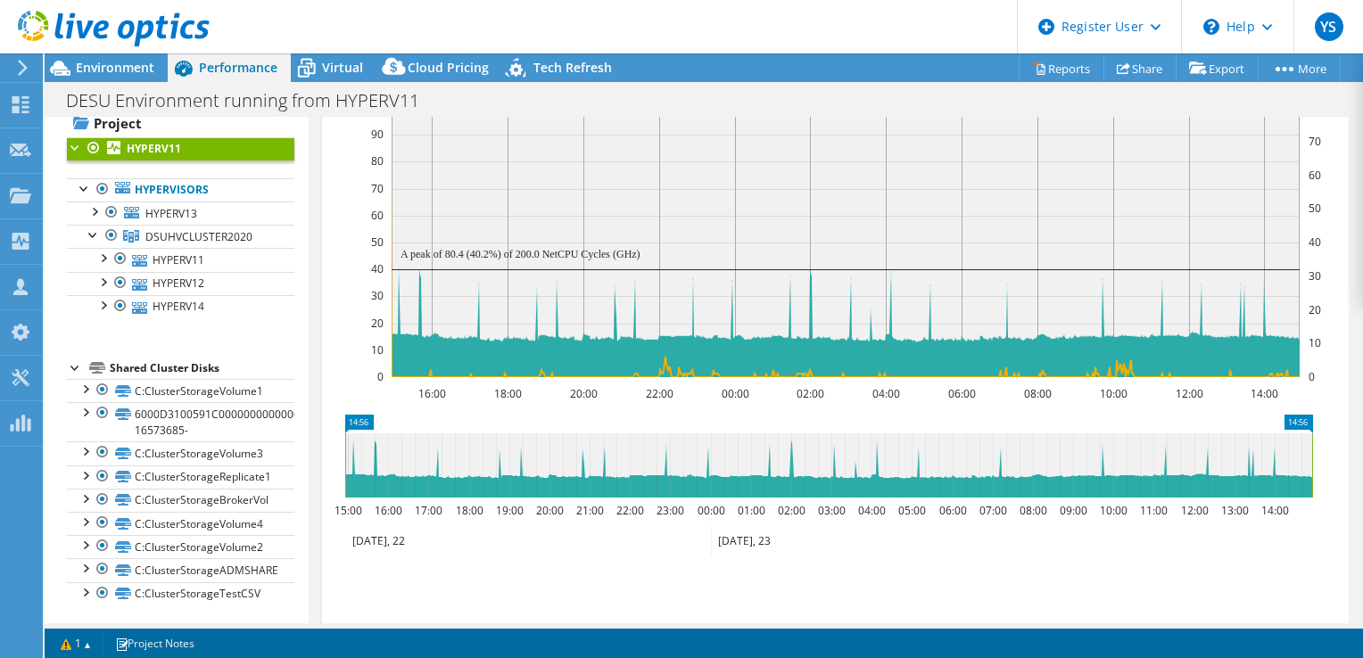
scroll to position [0, 0]
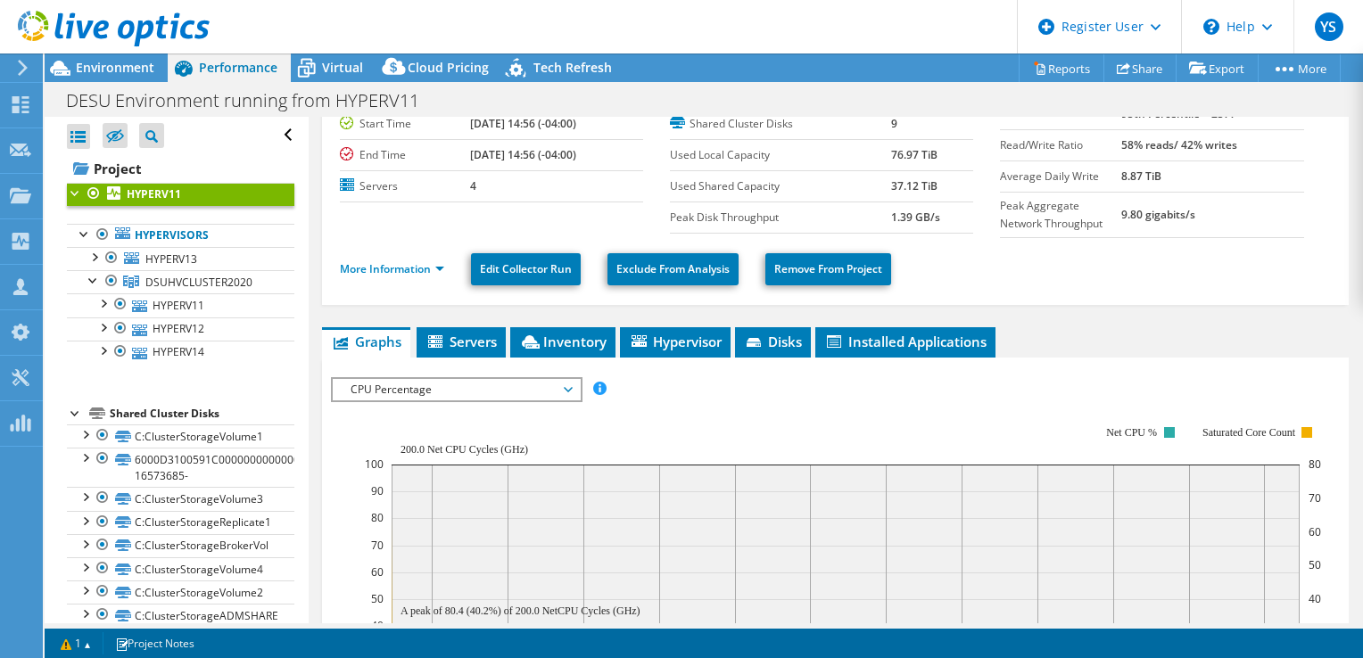
click at [474, 391] on span "CPU Percentage" at bounding box center [456, 389] width 229 height 21
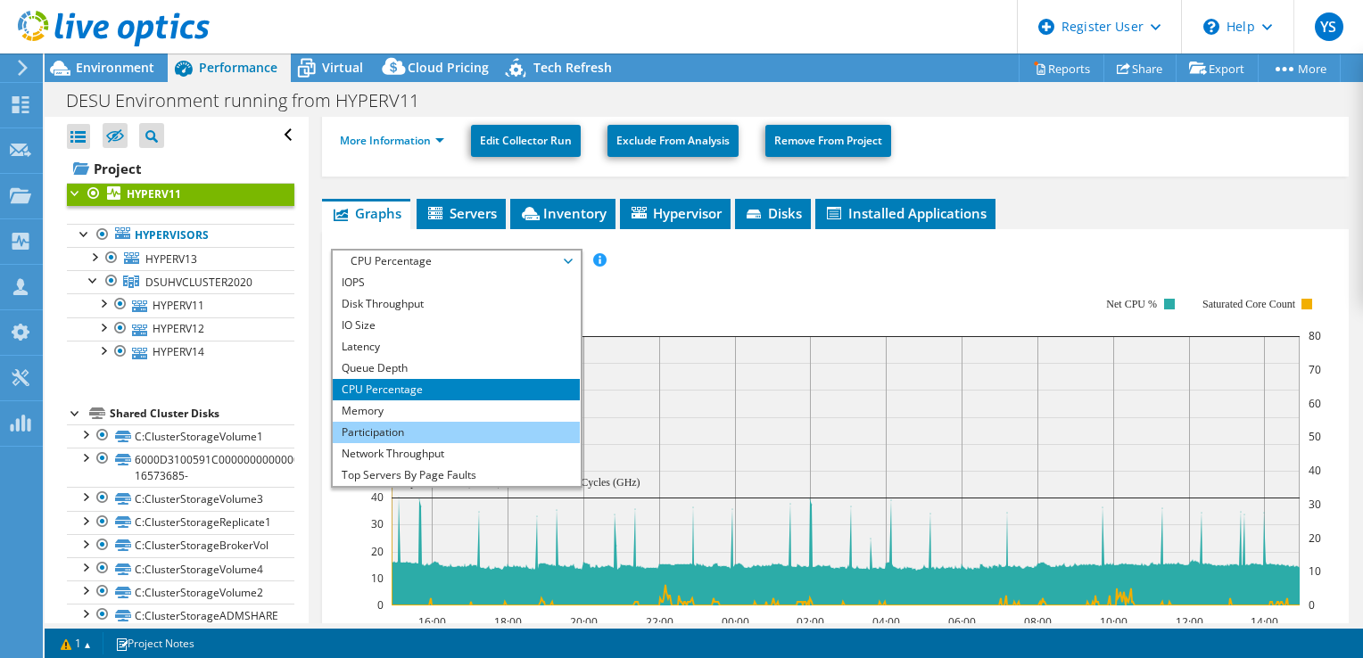
scroll to position [271, 0]
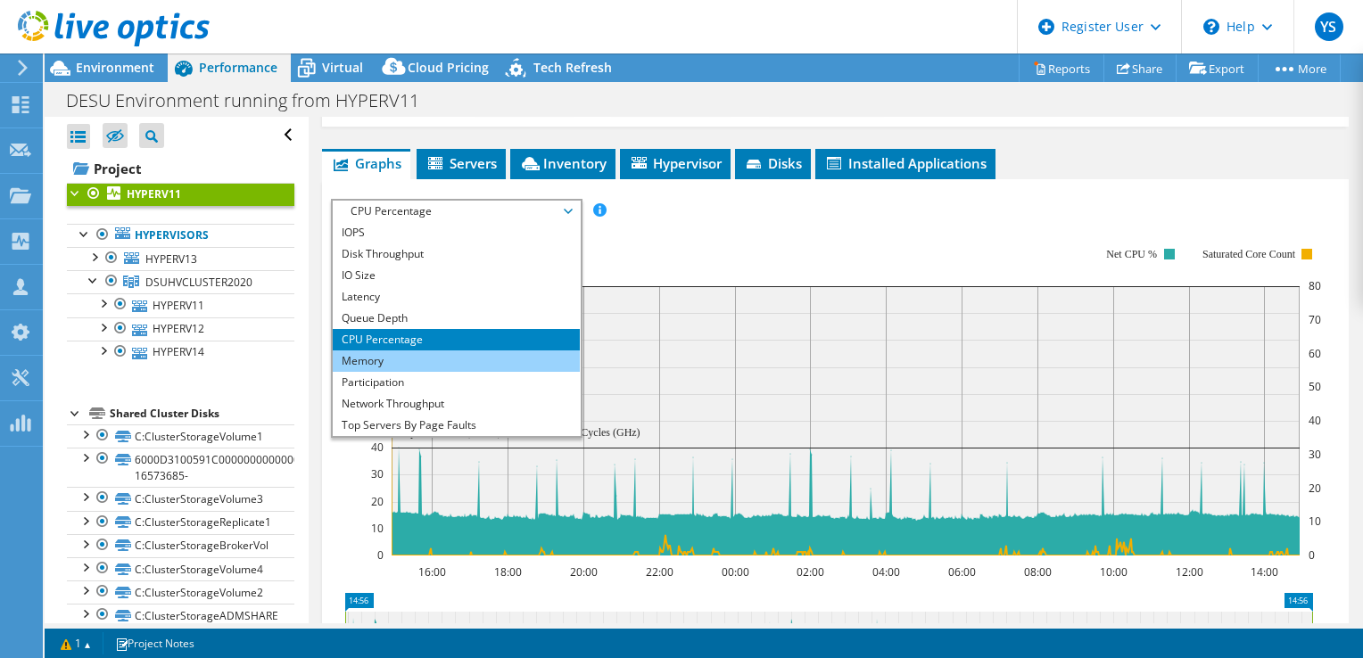
click at [400, 355] on li "Memory" at bounding box center [456, 361] width 247 height 21
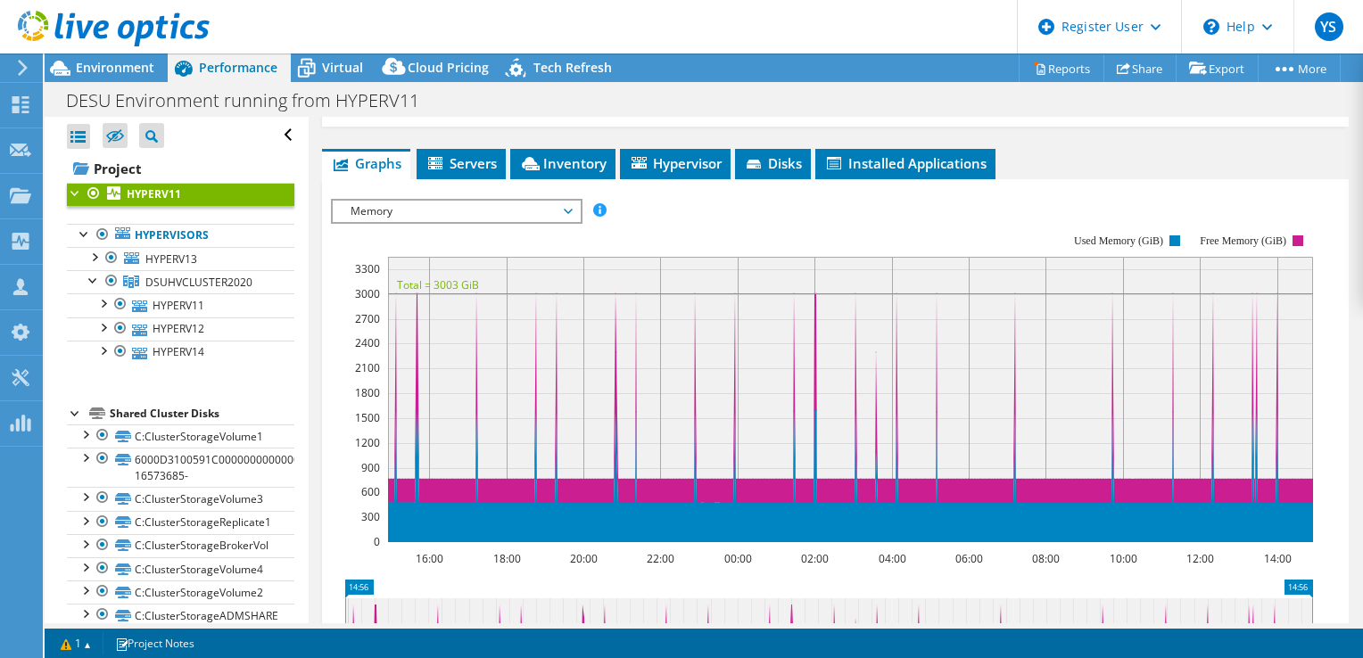
click at [494, 201] on span "Memory" at bounding box center [456, 211] width 229 height 21
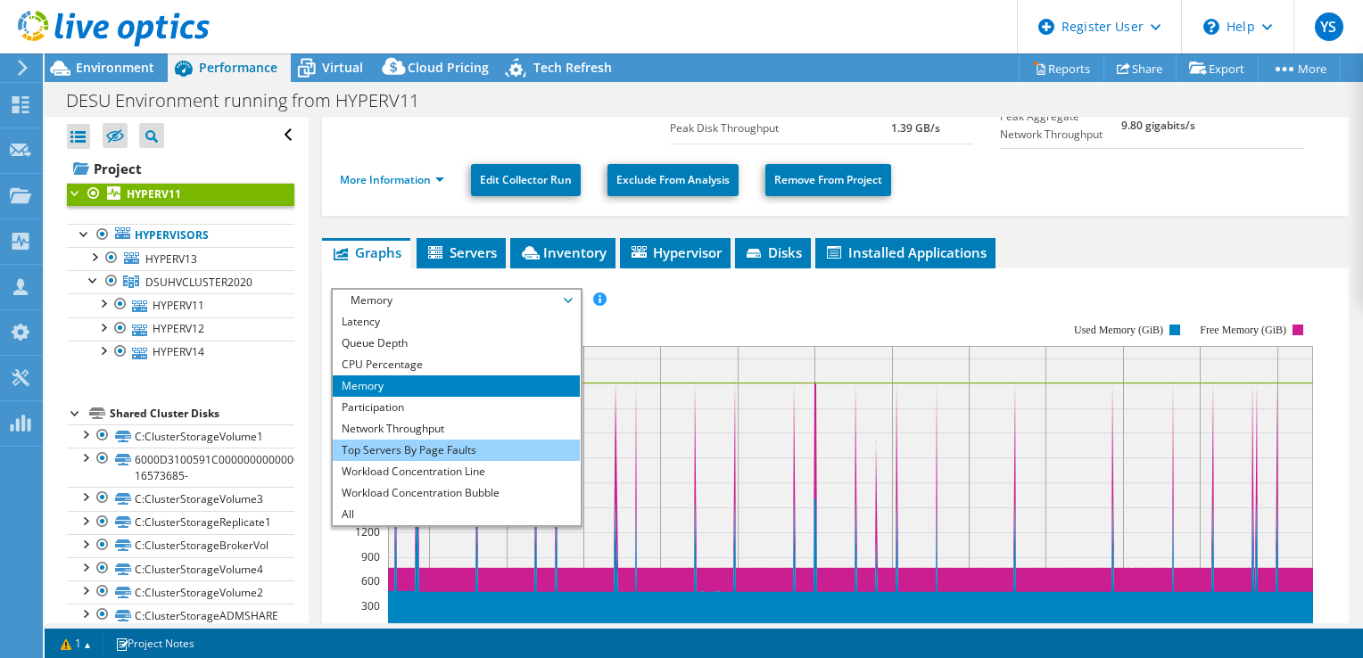
scroll to position [360, 0]
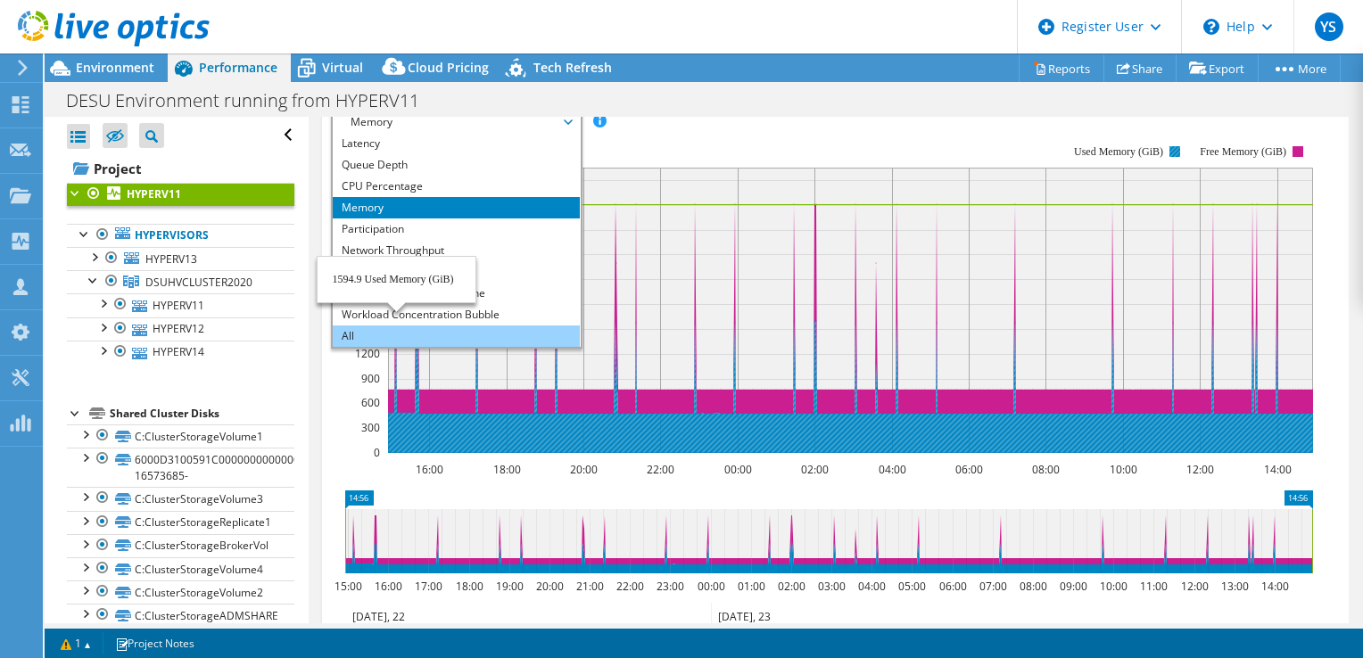
click at [392, 333] on li "All" at bounding box center [456, 336] width 247 height 21
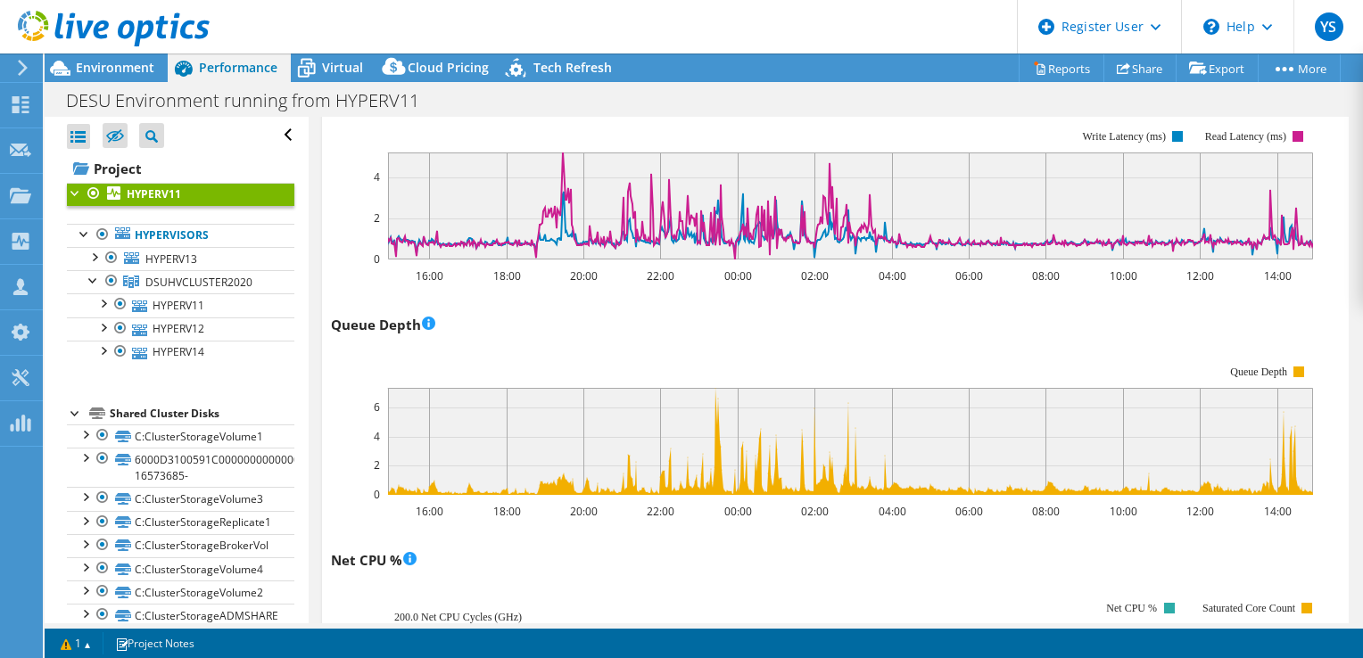
scroll to position [1163, 0]
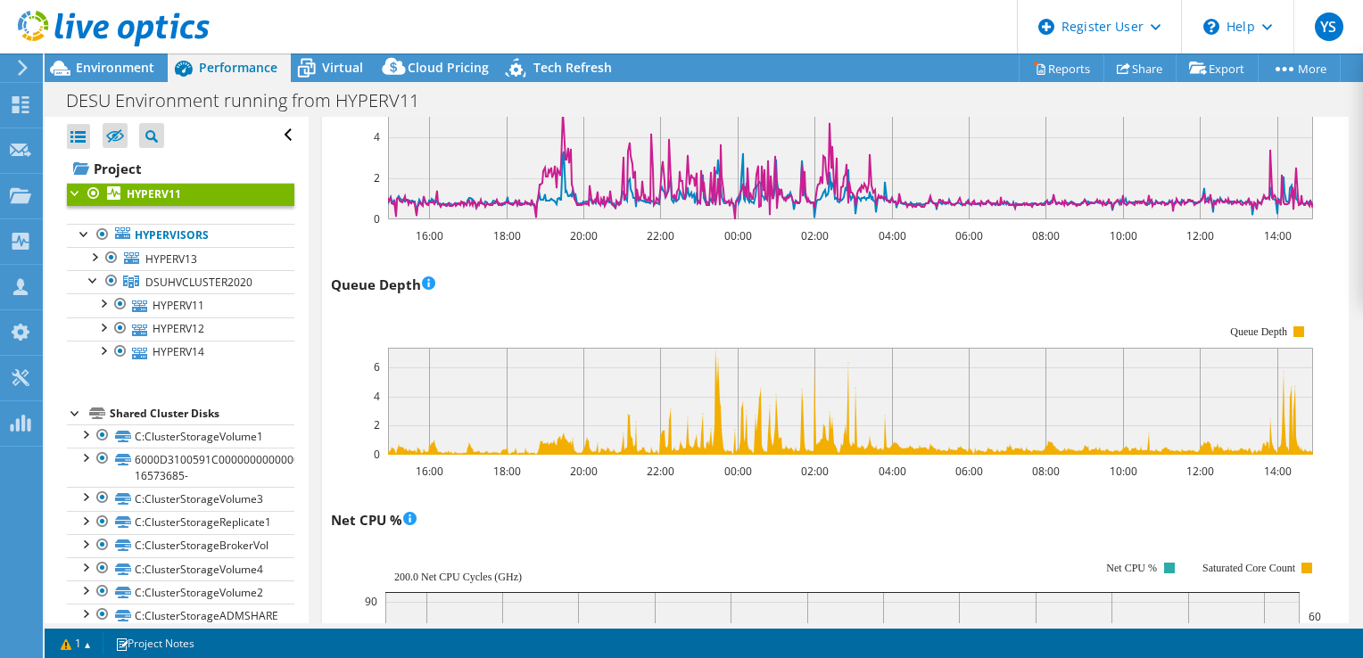
click at [644, 282] on div "Queue Depth 16:00 18:00 20:00 22:00 00:00 02:00 04:00 06:00 08:00 10:00 12:00 1…" at bounding box center [835, 375] width 1009 height 210
click at [711, 312] on rect at bounding box center [822, 390] width 982 height 178
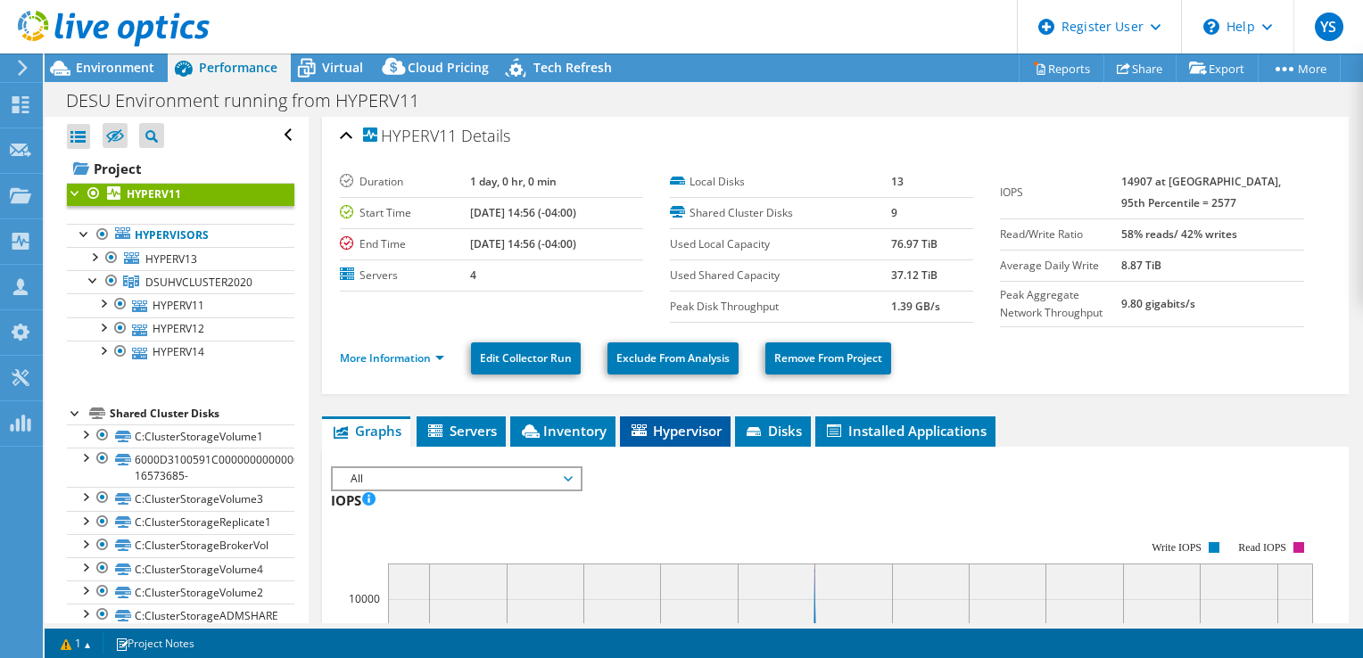
scroll to position [0, 0]
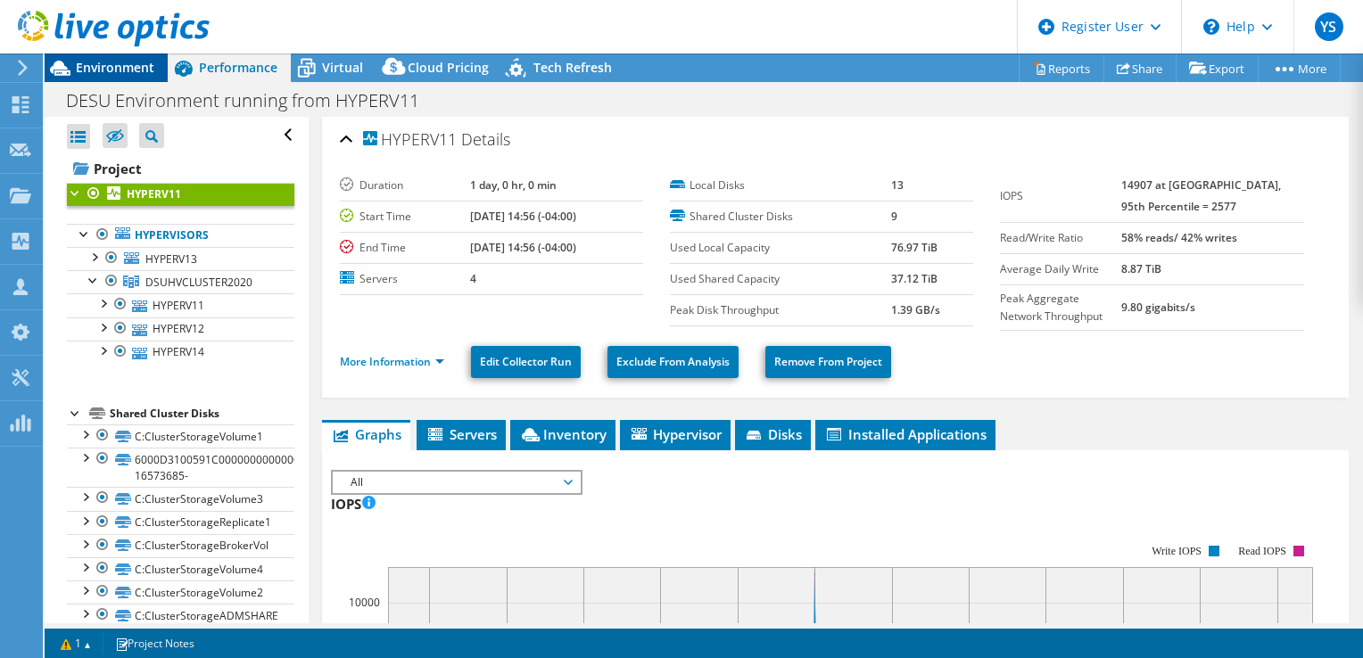
click at [142, 68] on span "Environment" at bounding box center [115, 67] width 78 height 17
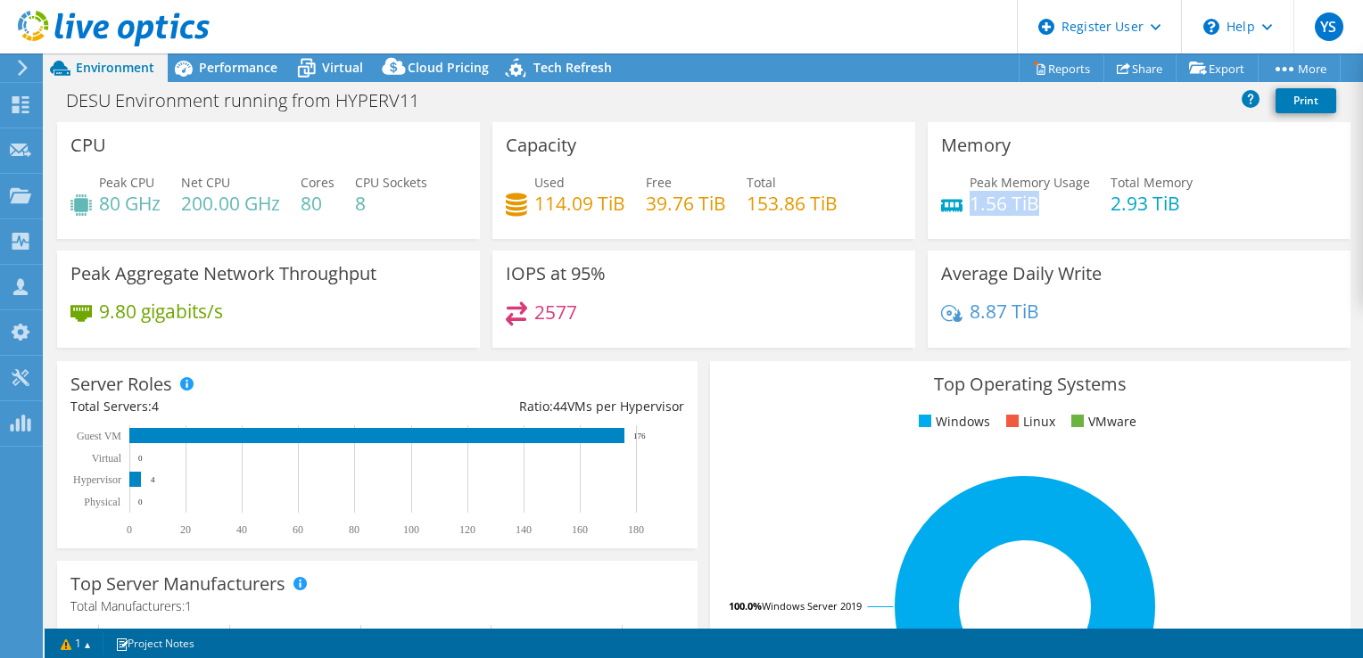
drag, startPoint x: 963, startPoint y: 205, endPoint x: 1026, endPoint y: 210, distance: 62.6
click at [1026, 210] on h4 "1.56 TiB" at bounding box center [1029, 204] width 120 height 20
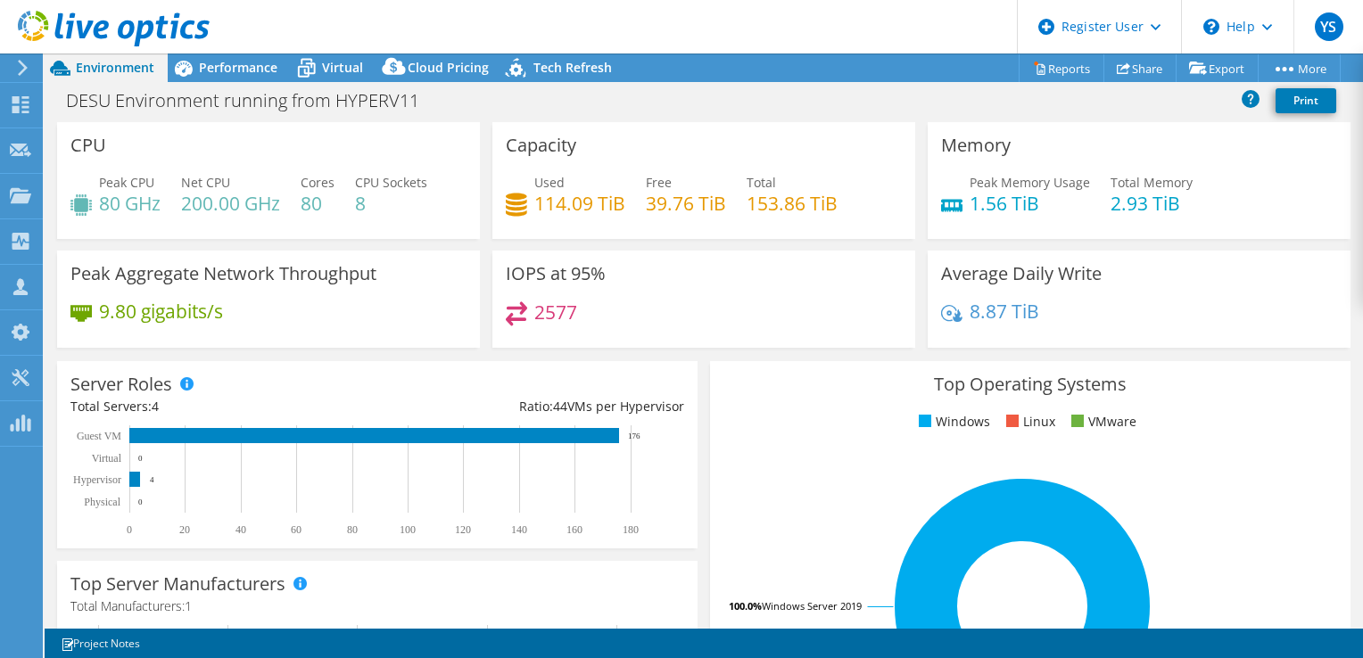
select select "USD"
